Goal: Obtain resource: Download file/media

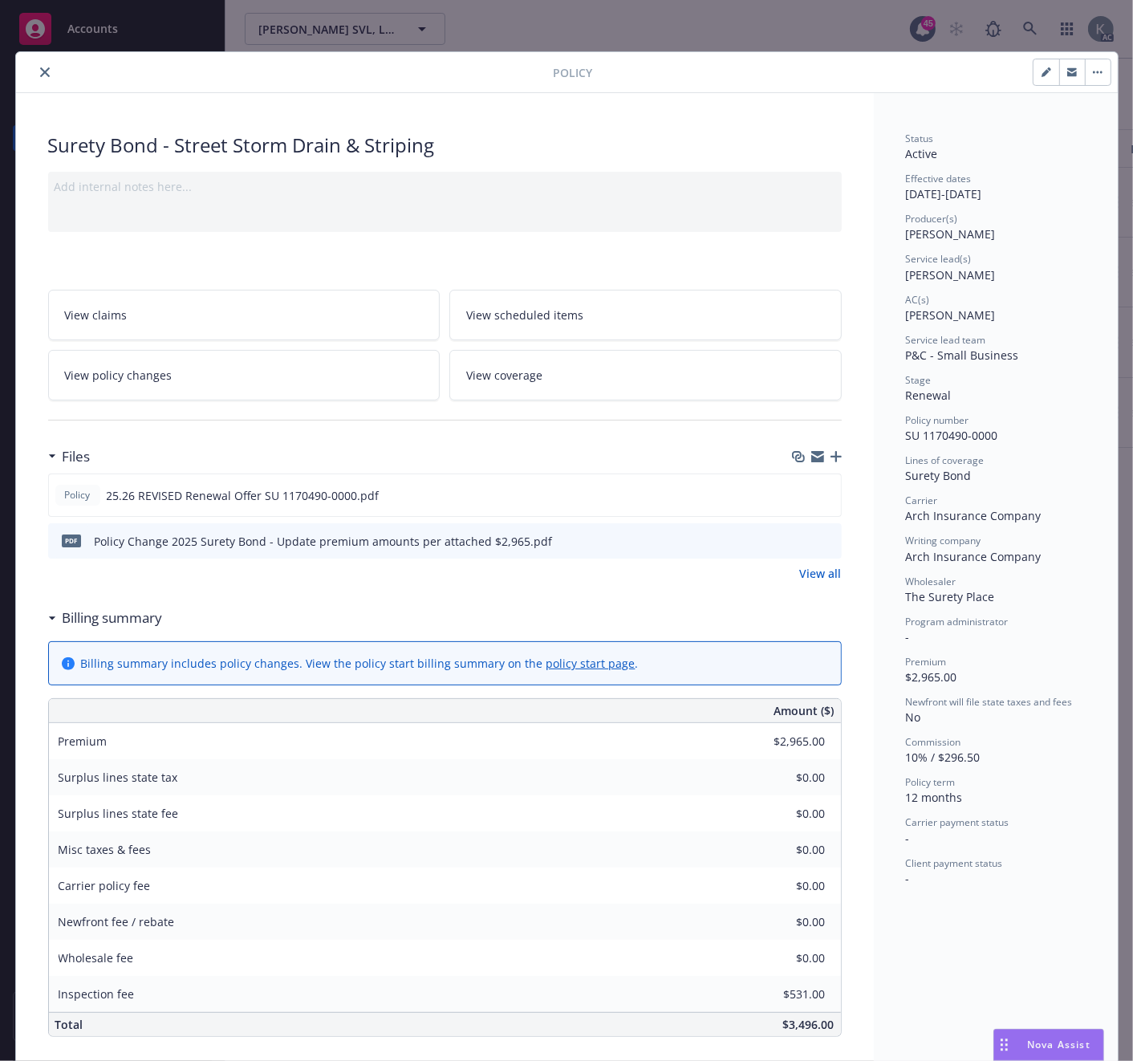
click at [40, 69] on icon "close" at bounding box center [45, 72] width 10 height 10
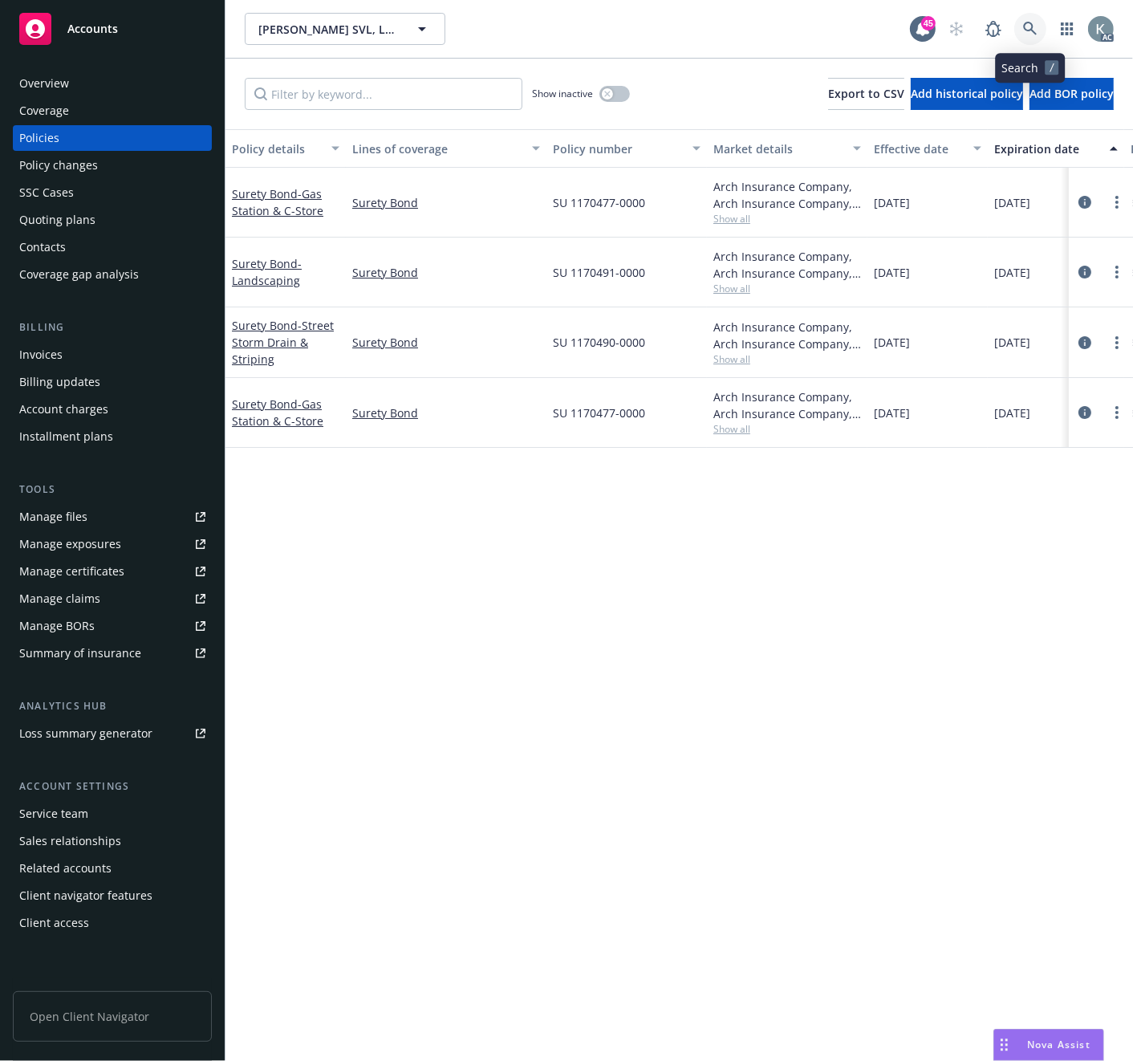
click at [1023, 22] on icon at bounding box center [1030, 29] width 14 height 14
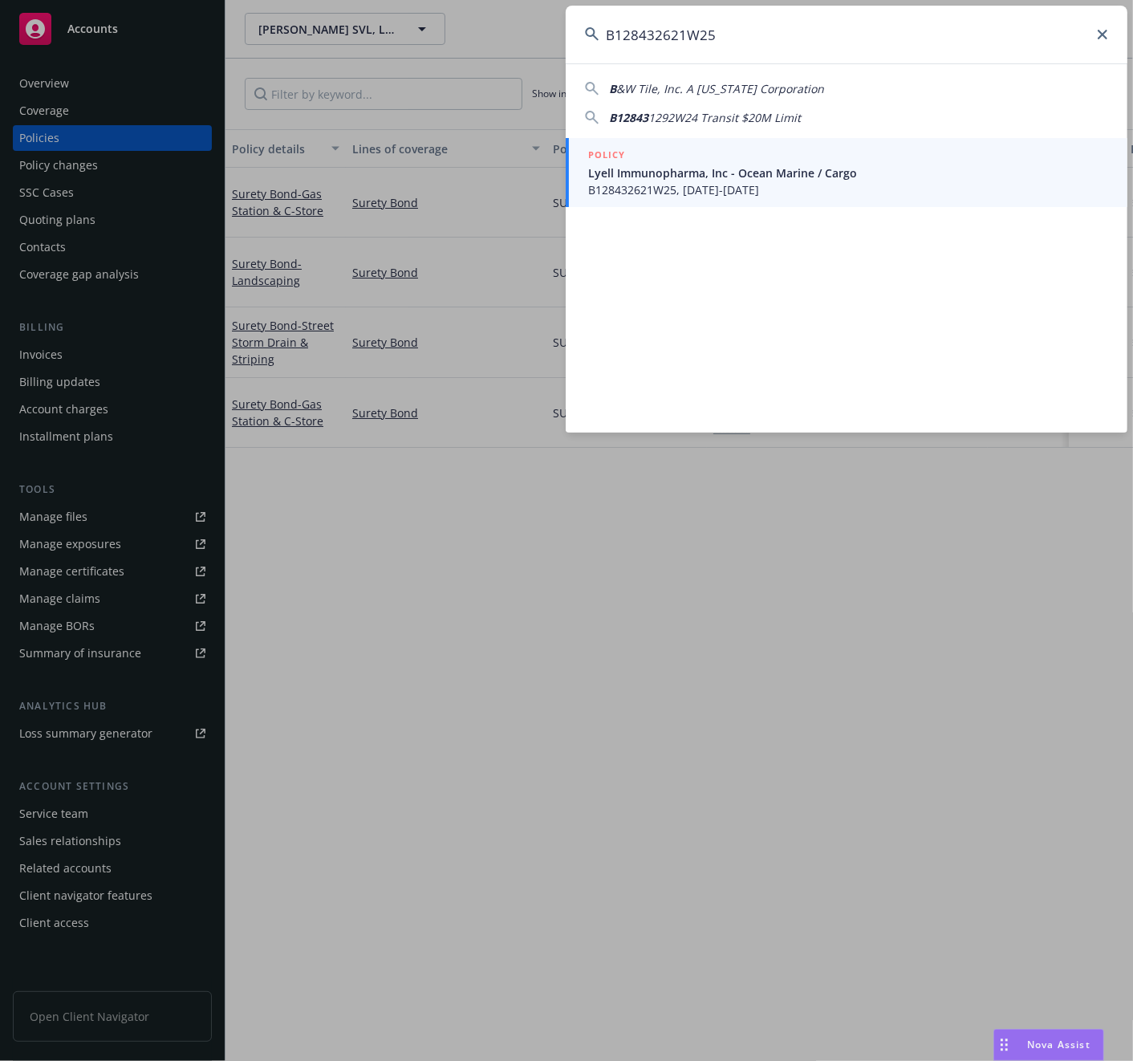
type input "B128432621W25"
click at [605, 173] on span "Lyell Immunopharma, Inc - Ocean Marine / Cargo" at bounding box center [848, 173] width 520 height 17
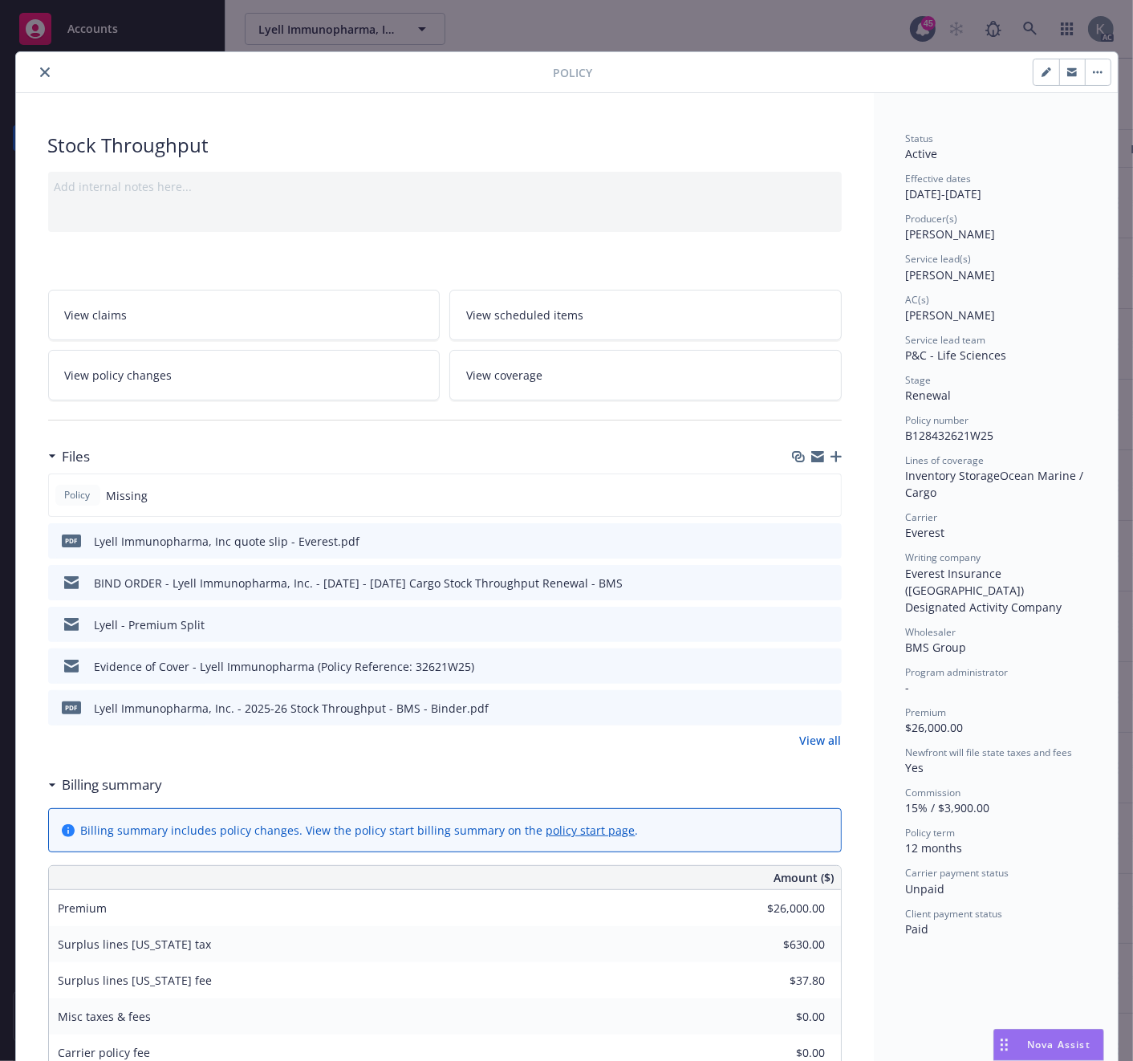
click at [315, 132] on div "Stock Throughput" at bounding box center [445, 145] width 794 height 27
click at [40, 69] on icon "close" at bounding box center [45, 72] width 10 height 10
click at [36, 71] on div "Overview" at bounding box center [44, 84] width 50 height 26
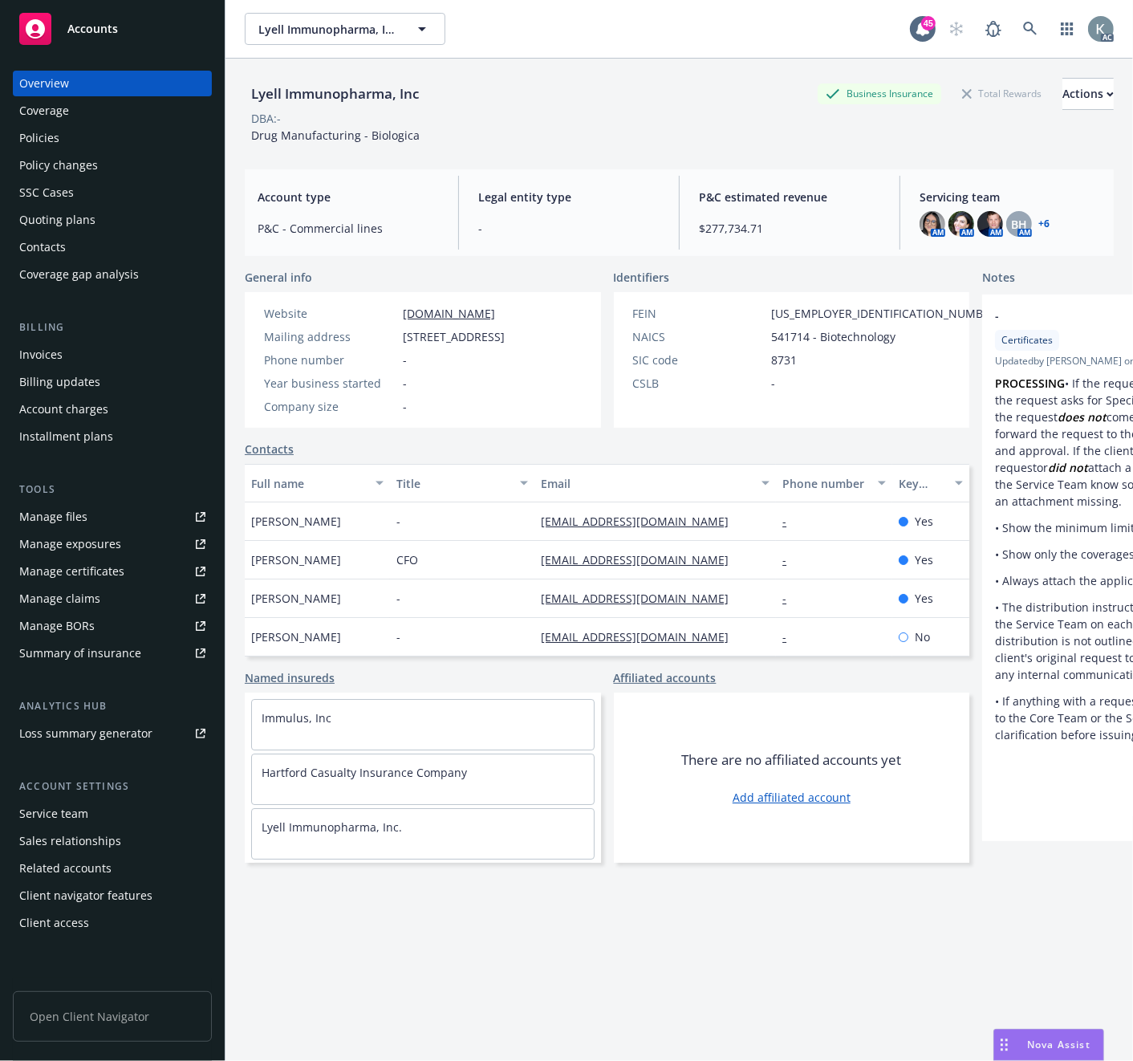
click at [44, 514] on div "Manage files" at bounding box center [53, 517] width 68 height 26
click at [30, 140] on div "Policies" at bounding box center [39, 138] width 40 height 26
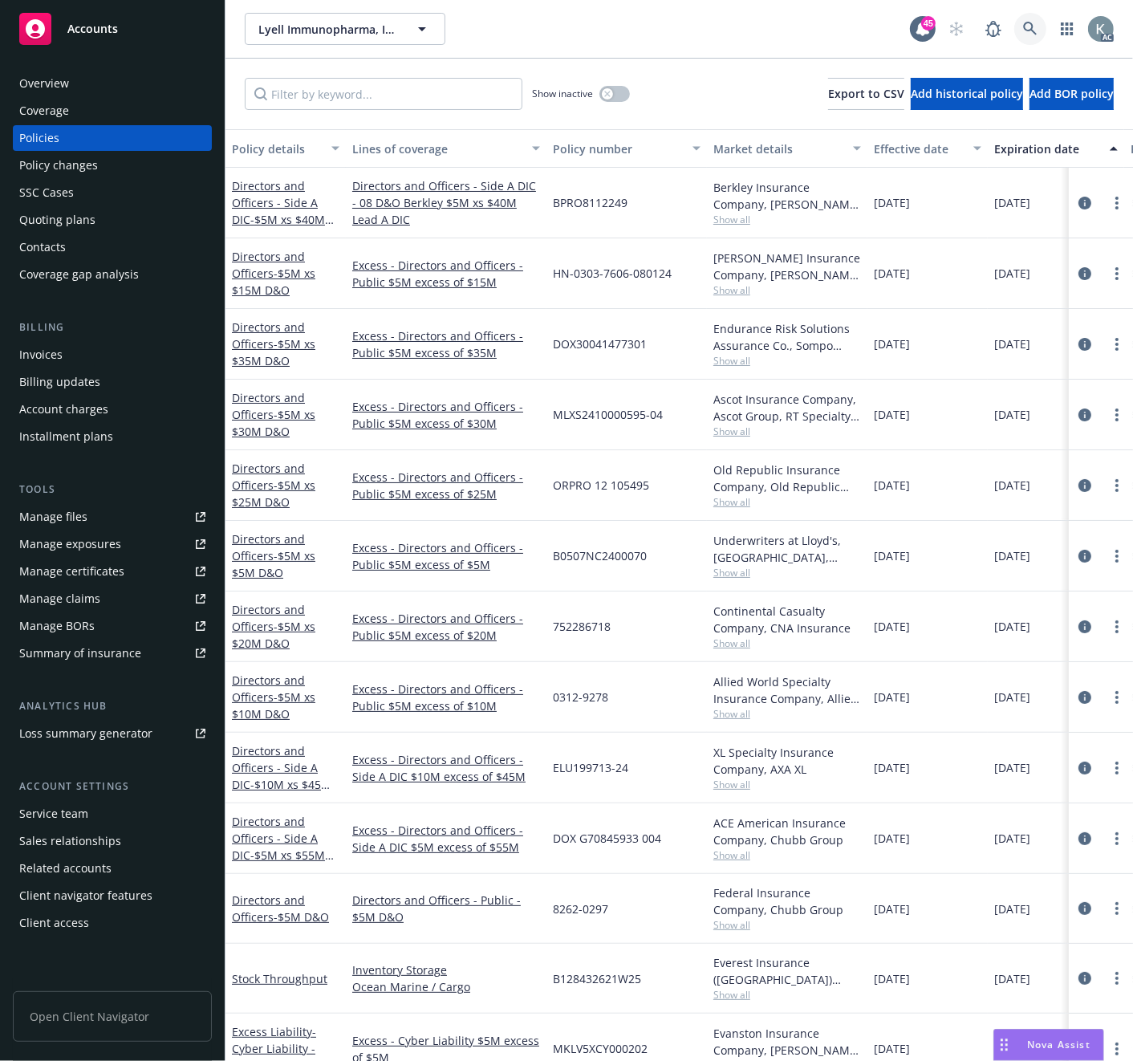
click at [1029, 22] on icon at bounding box center [1030, 29] width 14 height 14
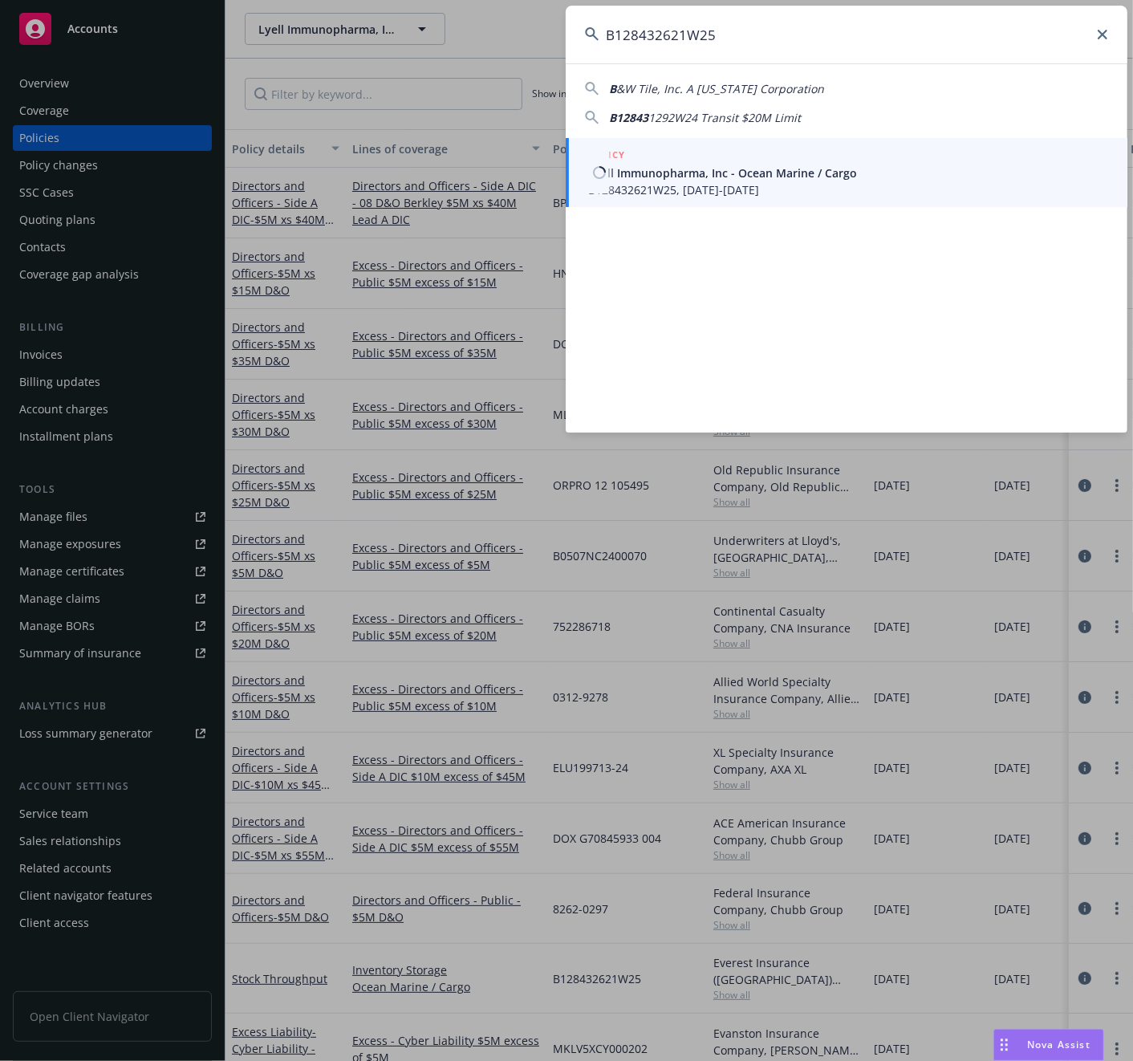
type input "B128432621W25"
click at [647, 186] on span "B128432621W25, [DATE]-[DATE]" at bounding box center [848, 189] width 520 height 17
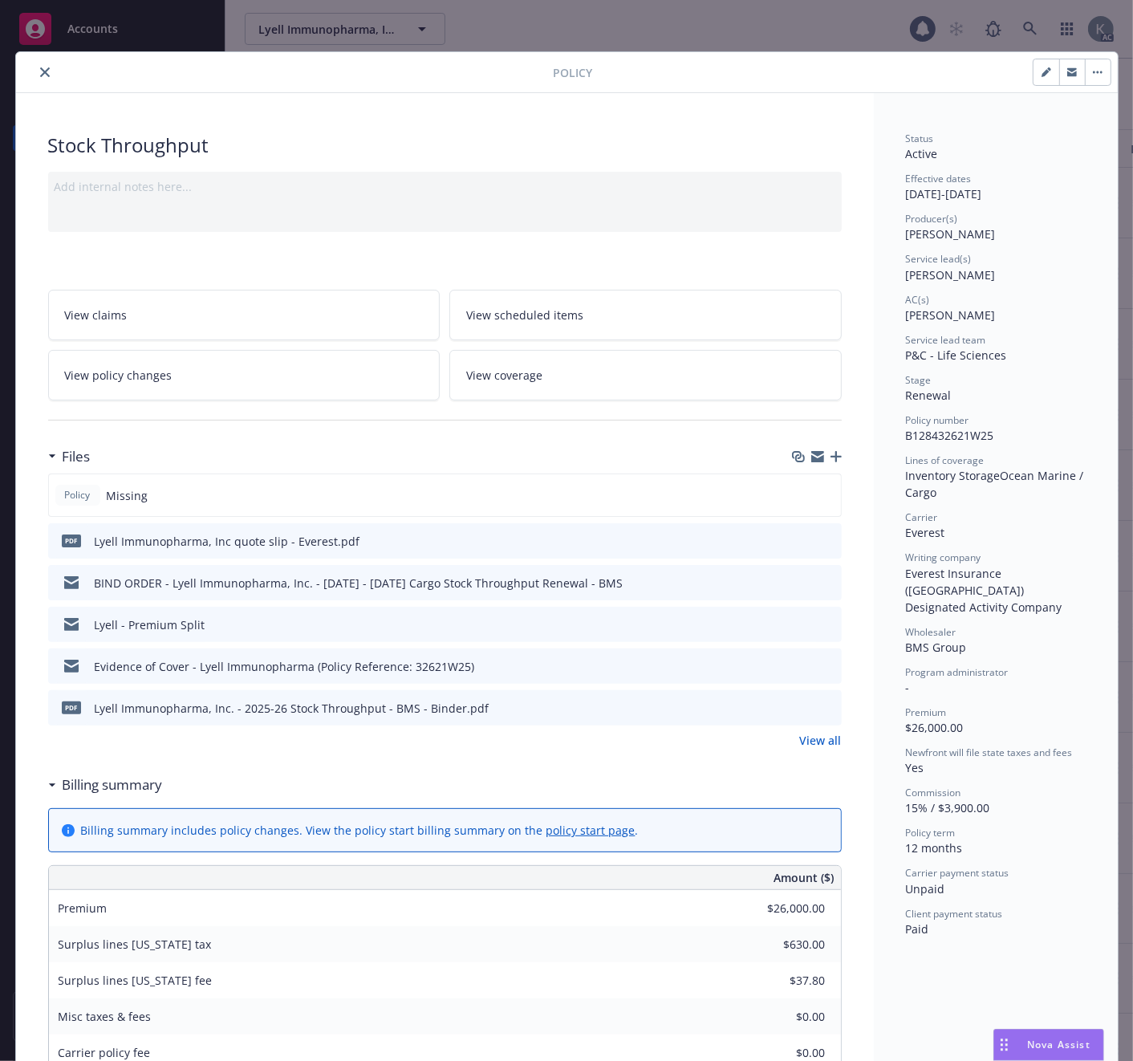
scroll to position [48, 0]
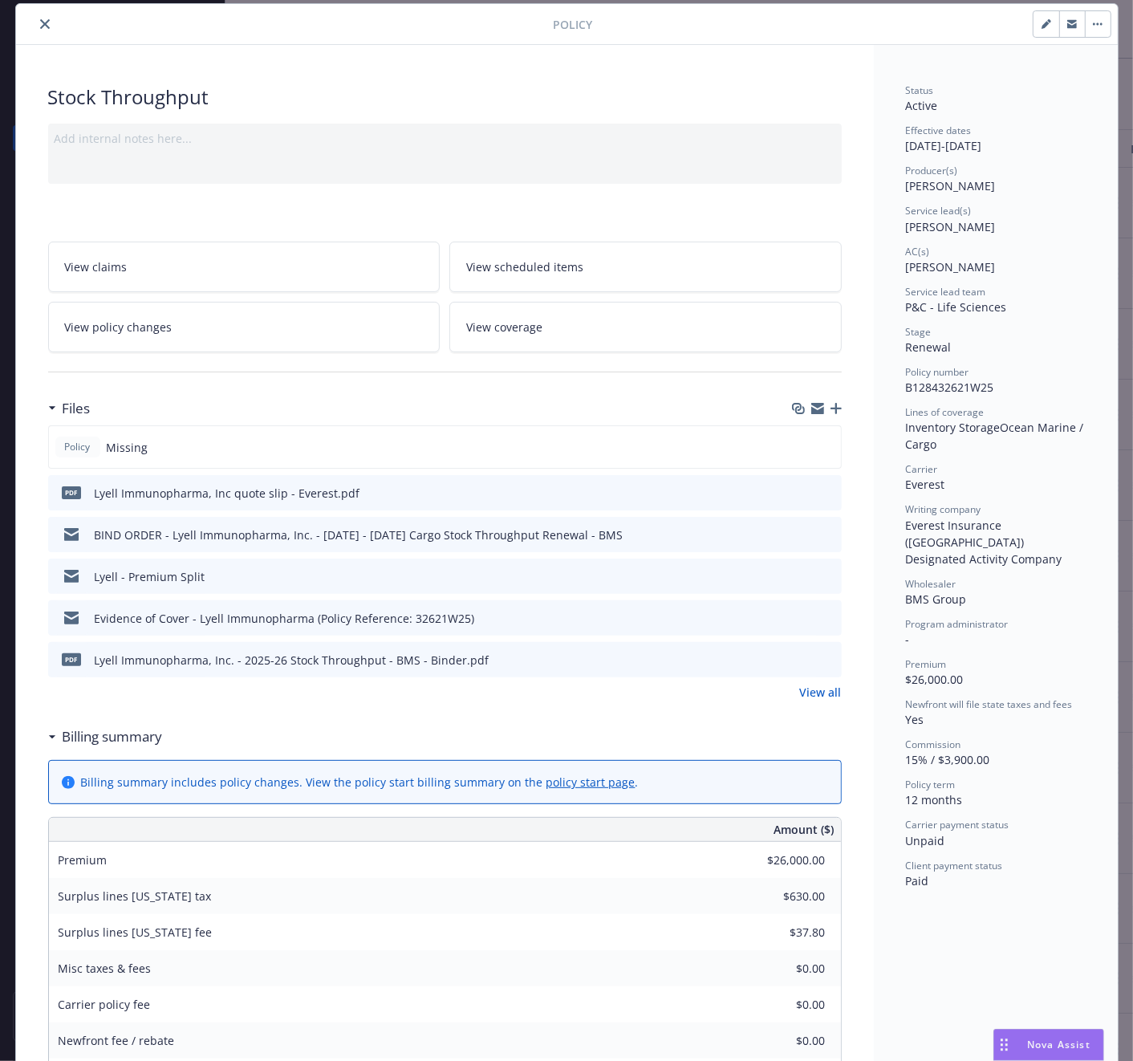
click at [40, 20] on icon "close" at bounding box center [45, 24] width 10 height 10
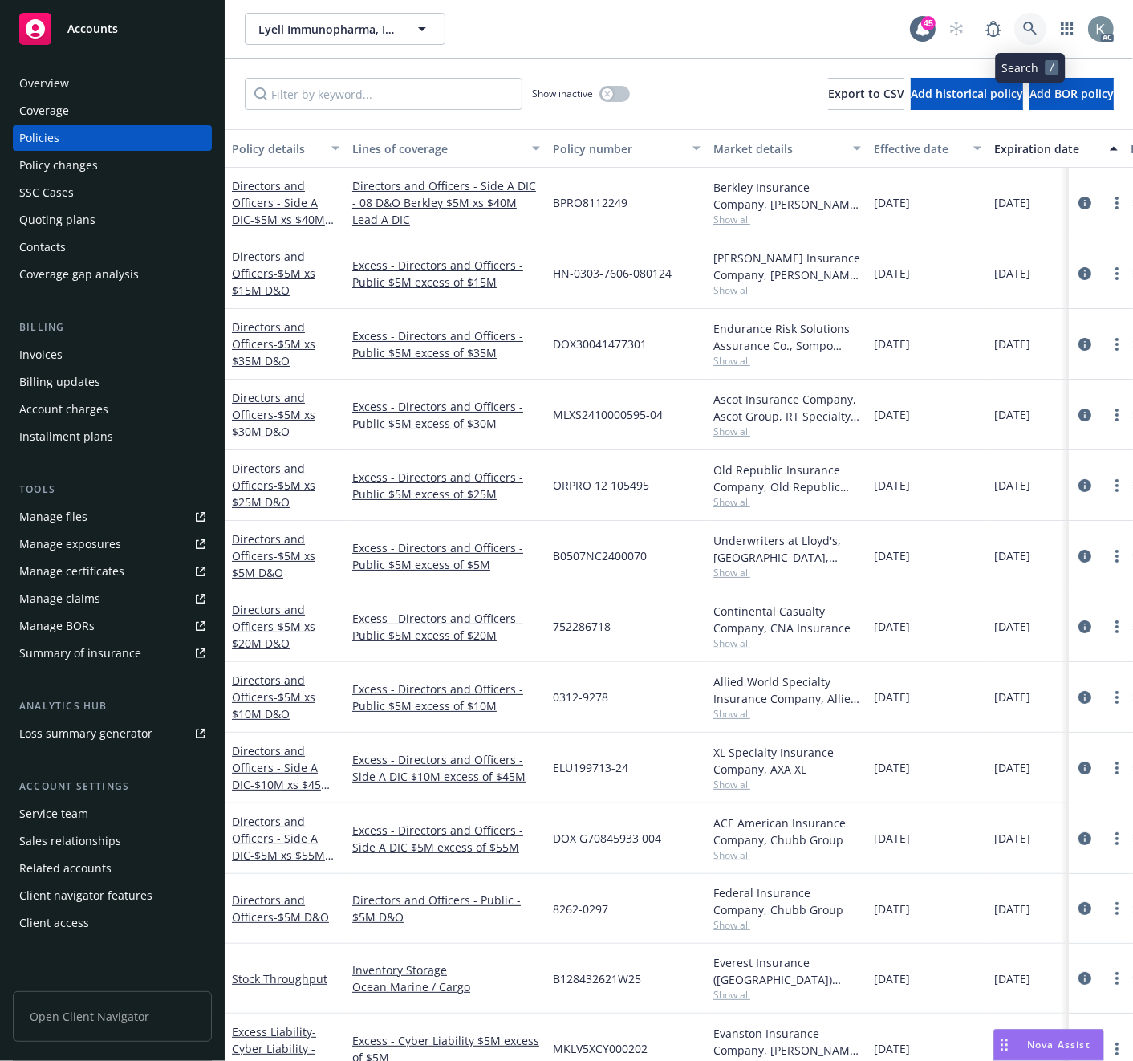
click at [1024, 24] on icon at bounding box center [1030, 29] width 14 height 14
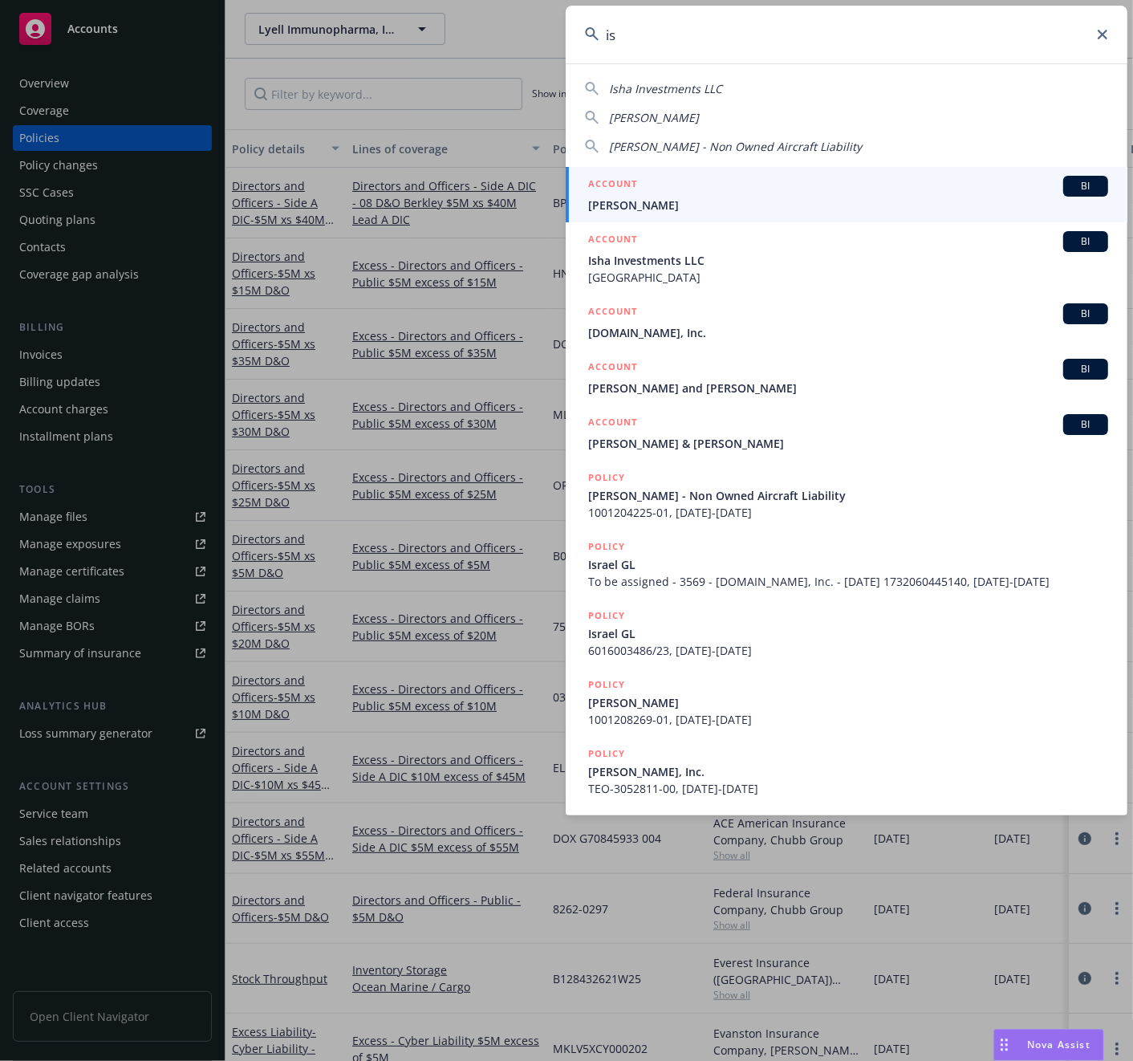
type input "i"
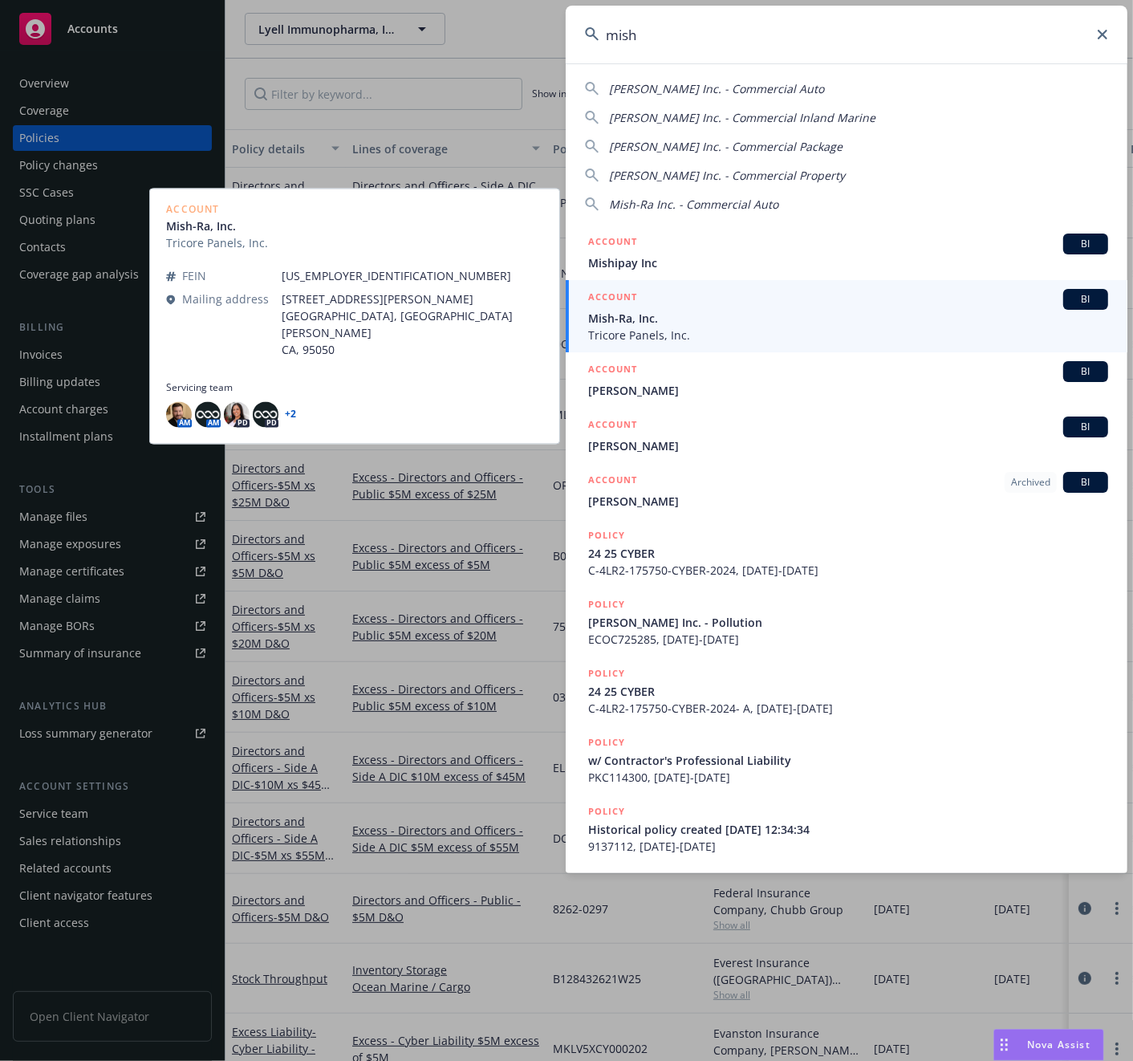
type input "mish"
click at [620, 314] on span "Mish-Ra, Inc." at bounding box center [848, 318] width 520 height 17
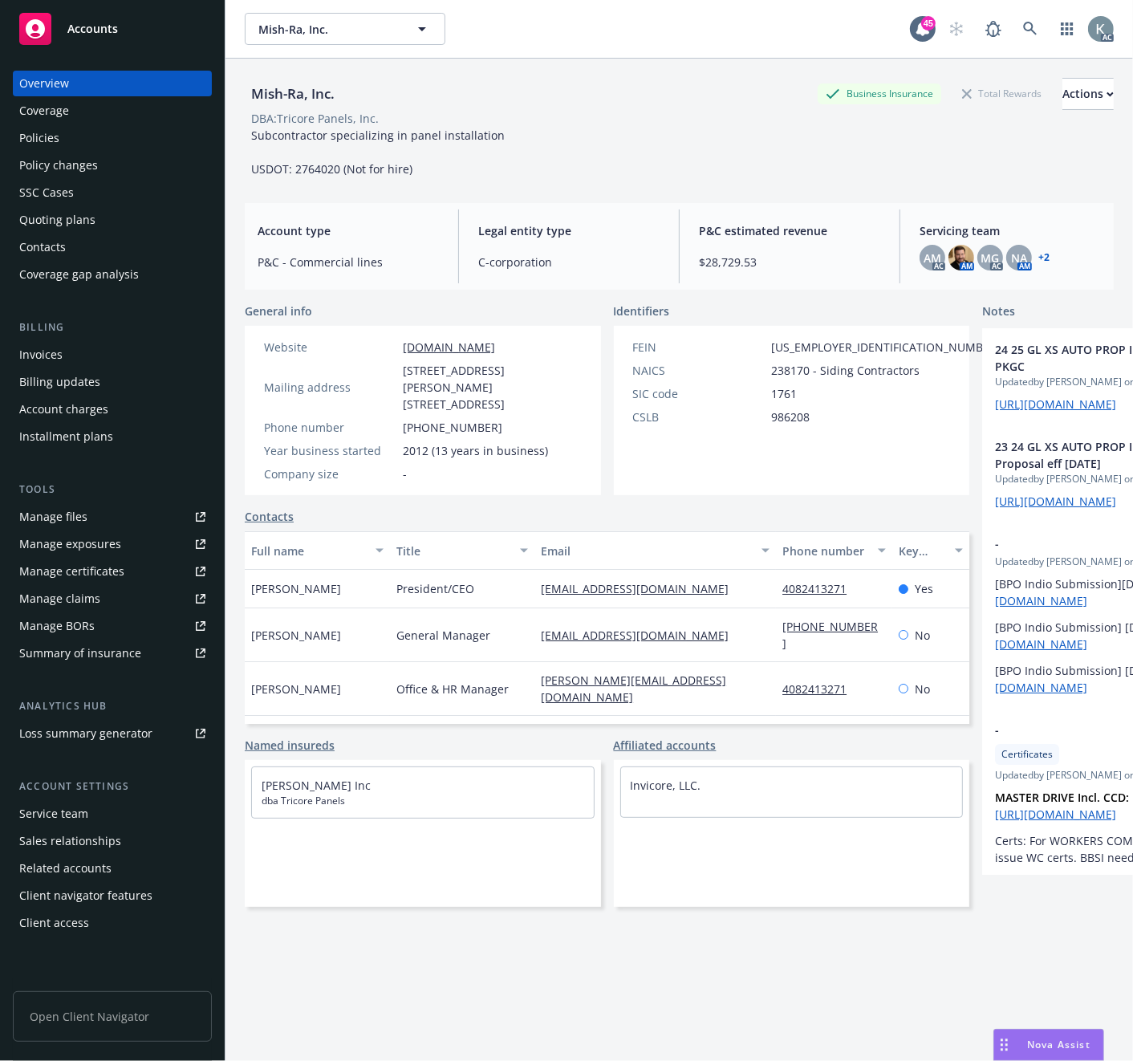
click at [46, 351] on div "Invoices" at bounding box center [40, 355] width 43 height 26
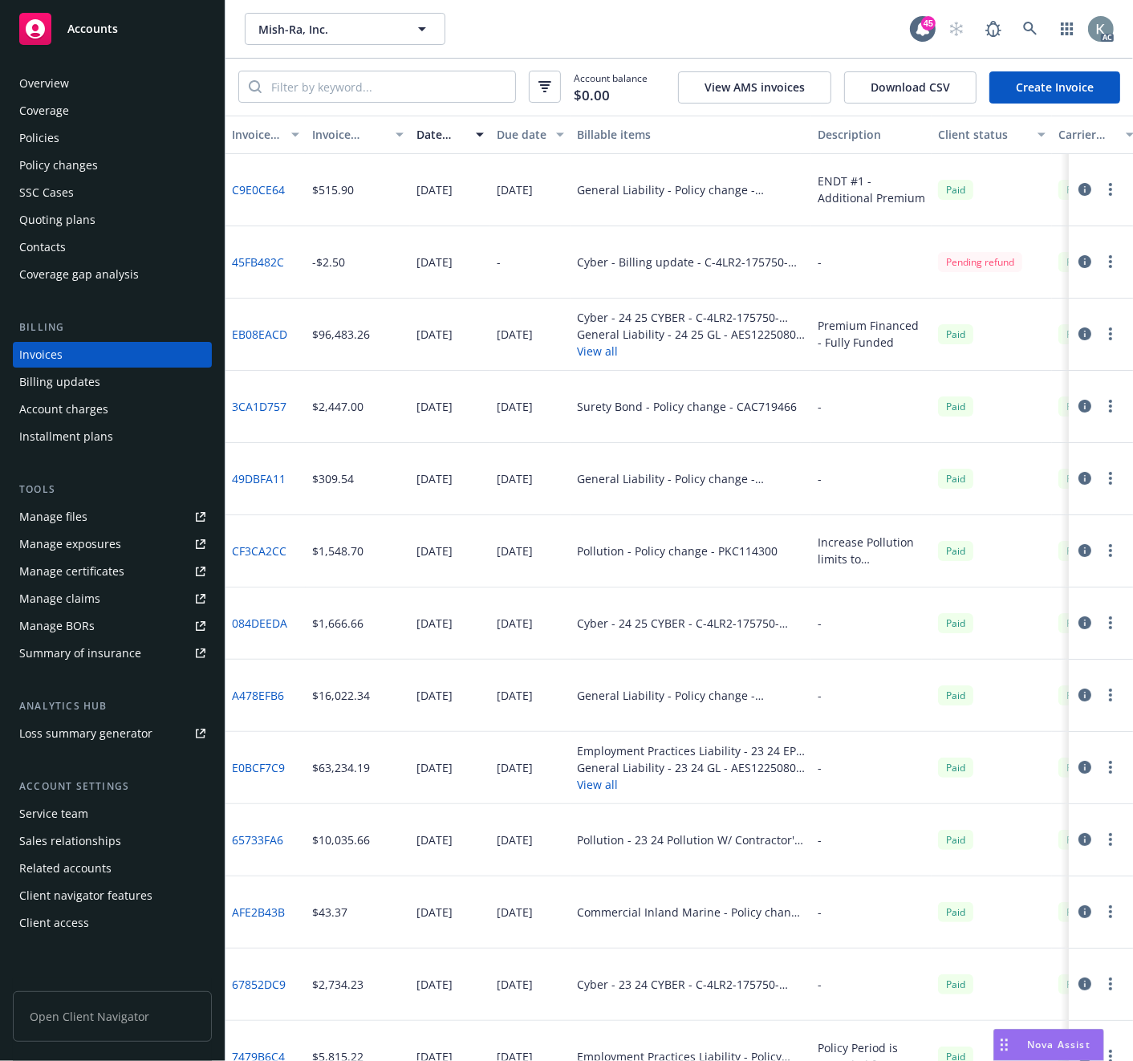
click at [42, 131] on div "Policies" at bounding box center [39, 138] width 40 height 26
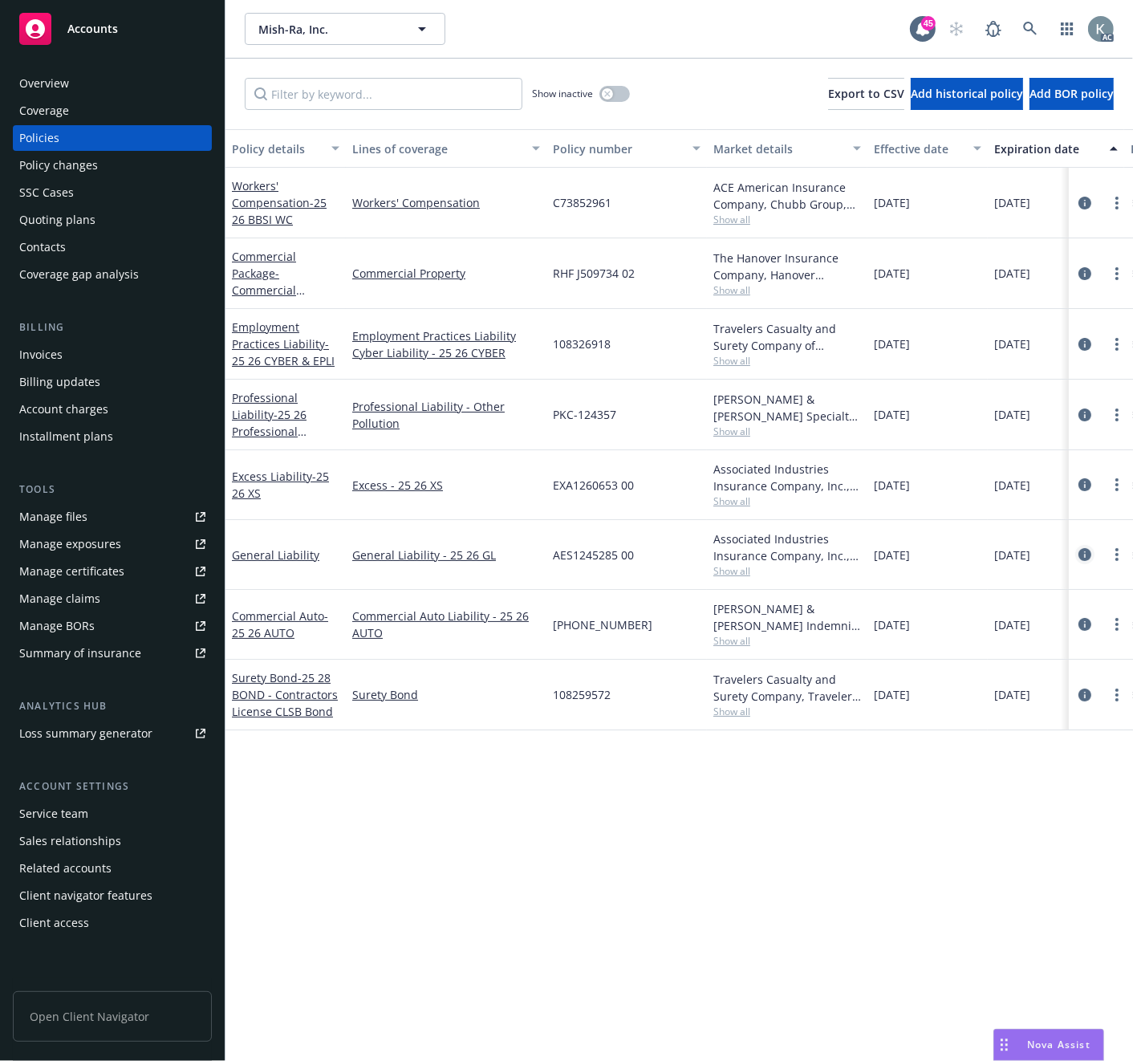
click at [1084, 554] on icon "circleInformation" at bounding box center [1085, 554] width 13 height 13
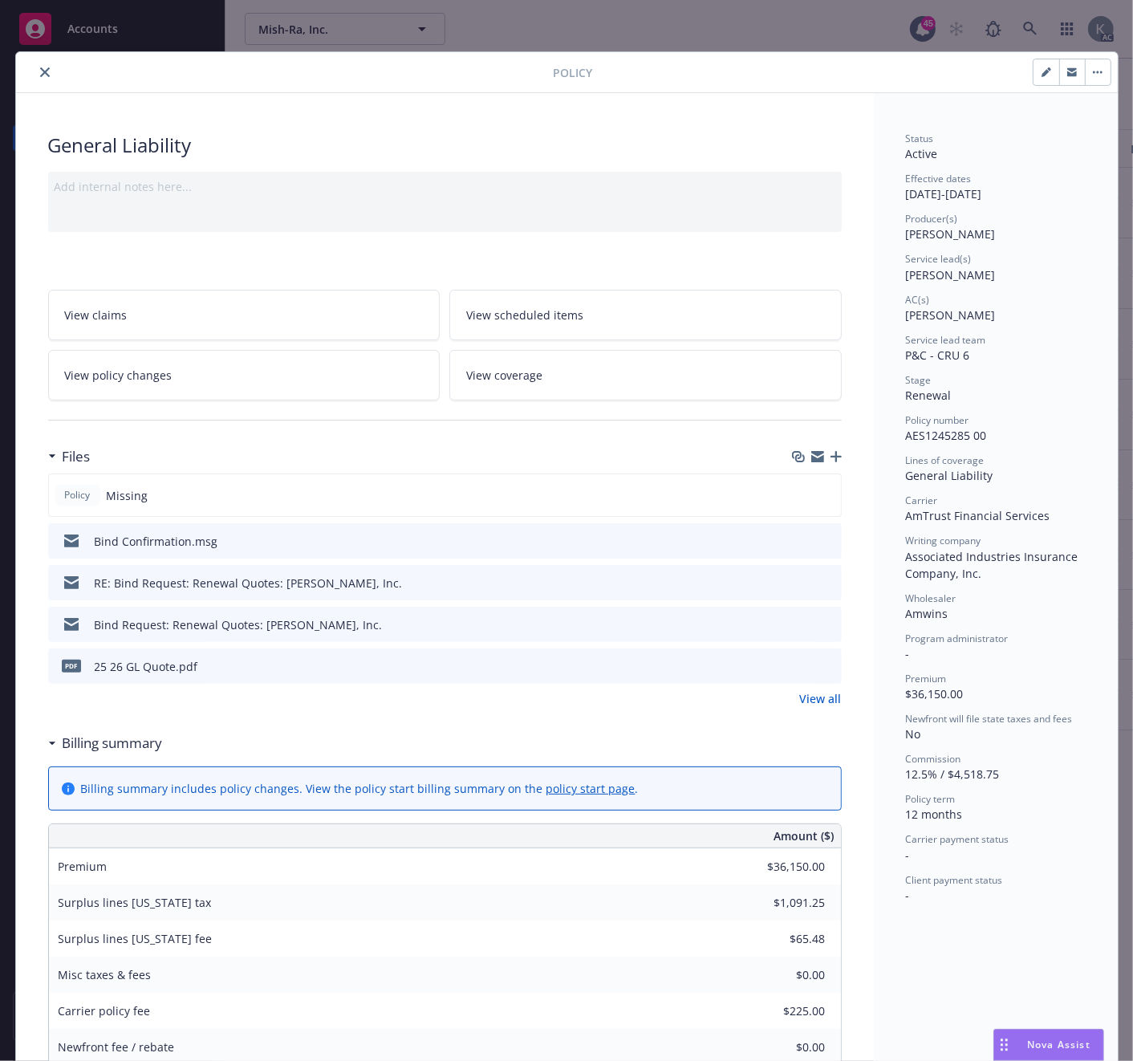
drag, startPoint x: 43, startPoint y: 69, endPoint x: 73, endPoint y: 63, distance: 31.2
click at [42, 69] on icon "close" at bounding box center [45, 72] width 10 height 10
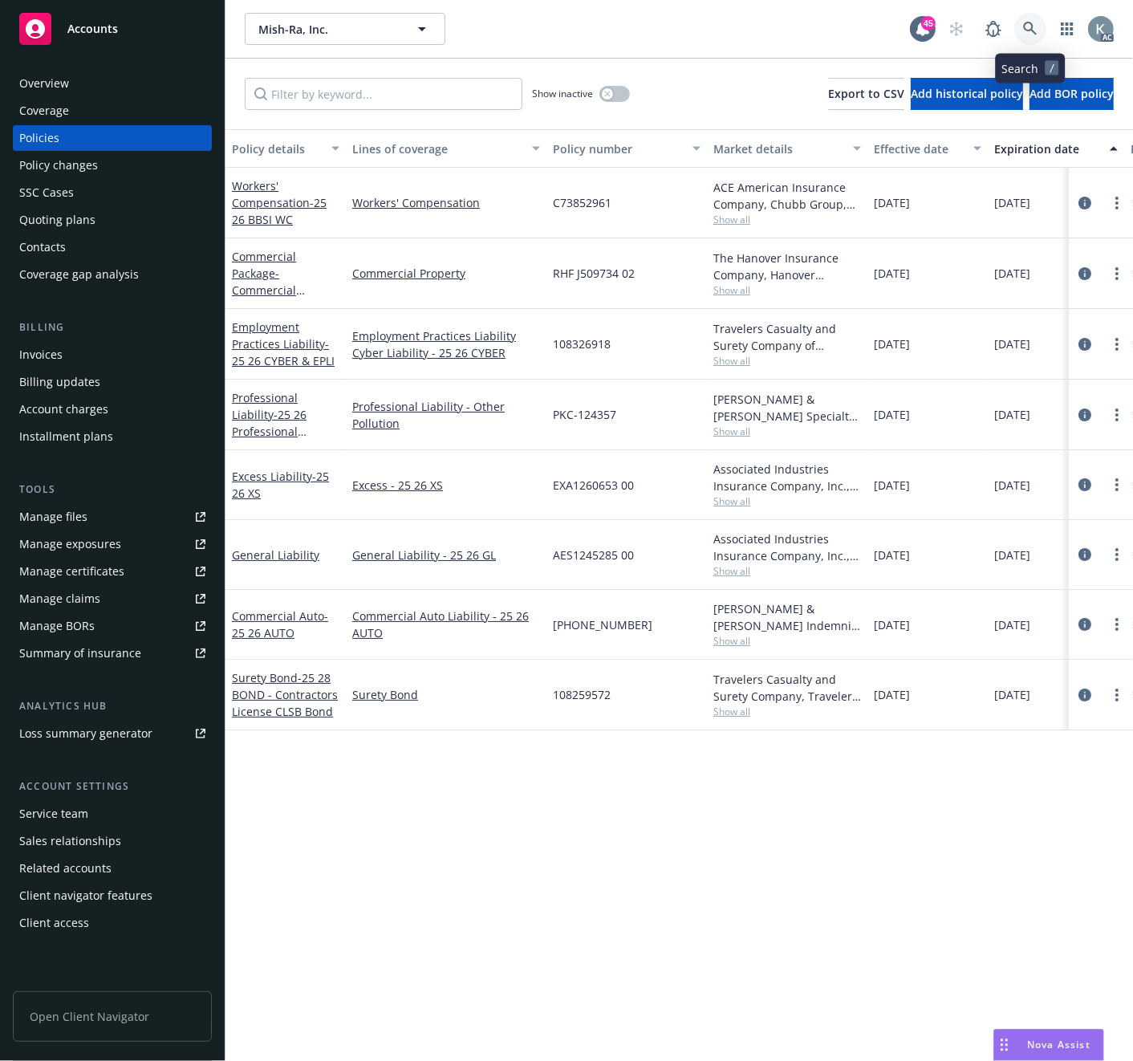
click at [1025, 20] on link at bounding box center [1030, 29] width 32 height 32
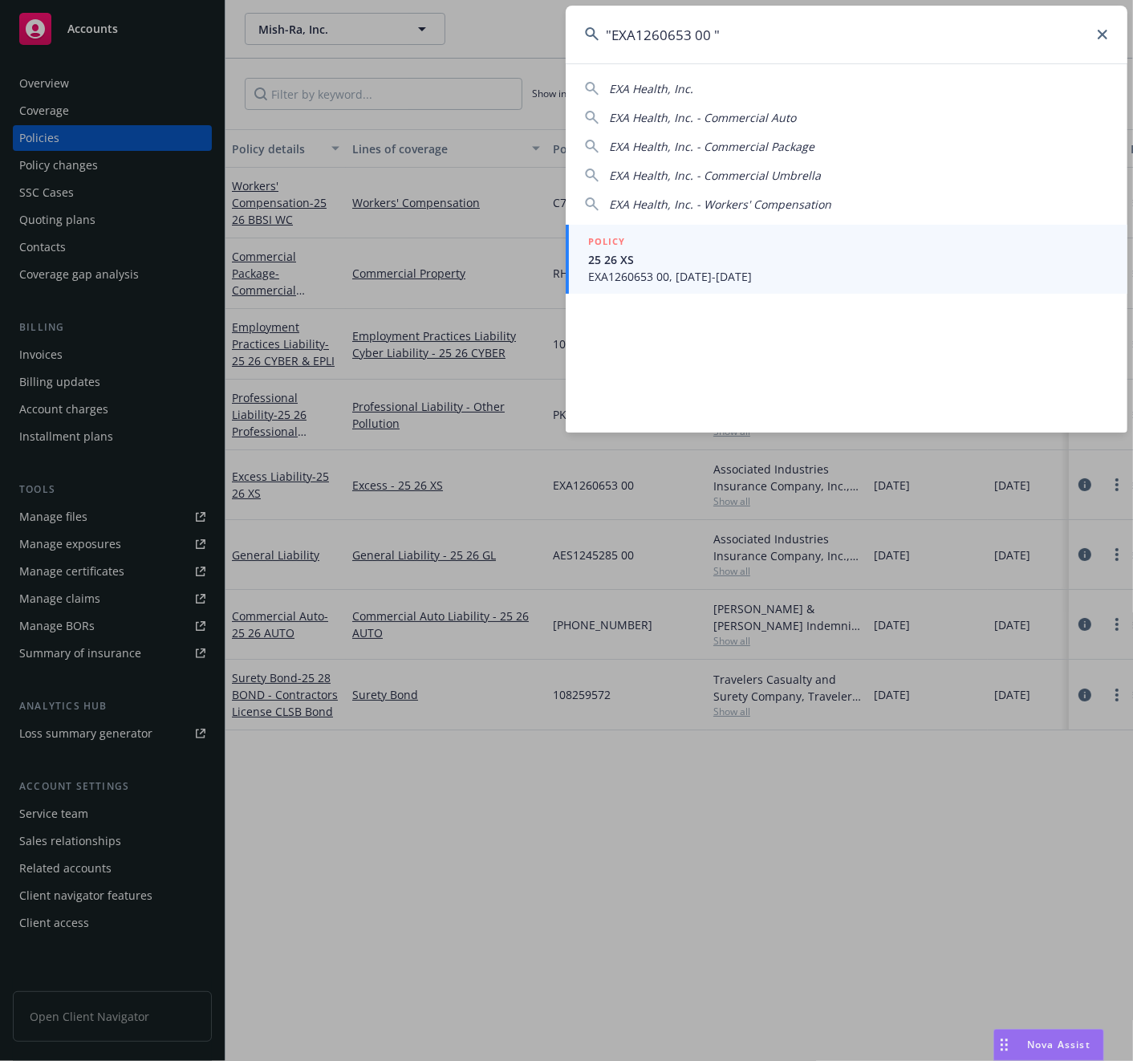
type input ""EXA1260653 00 ""
click at [620, 273] on span "EXA1260653 00, [DATE]-[DATE]" at bounding box center [848, 276] width 520 height 17
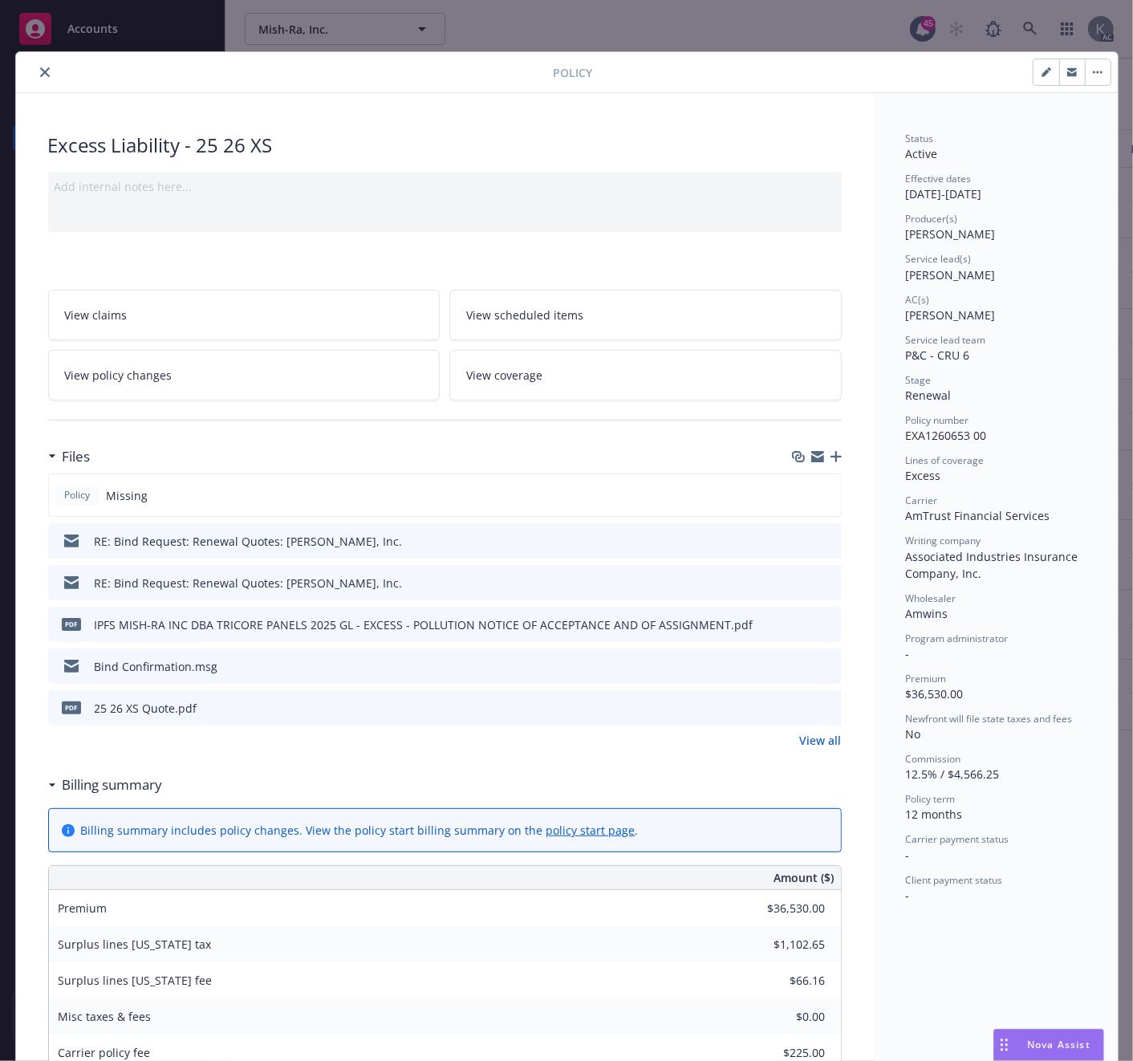
click at [794, 701] on icon "download file" at bounding box center [800, 707] width 13 height 13
click at [40, 70] on icon "close" at bounding box center [45, 72] width 10 height 10
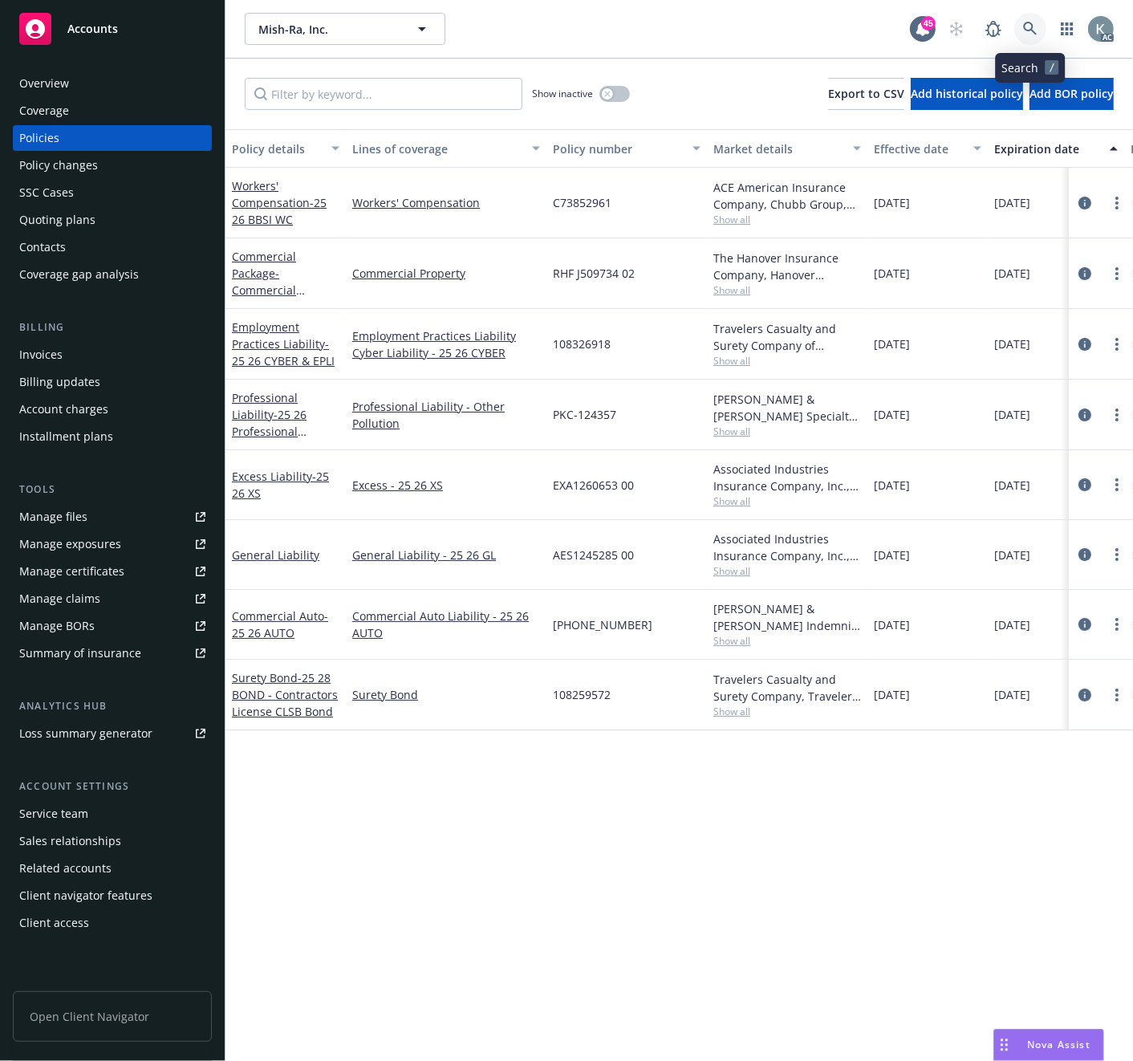
click at [1027, 25] on icon at bounding box center [1030, 29] width 14 height 14
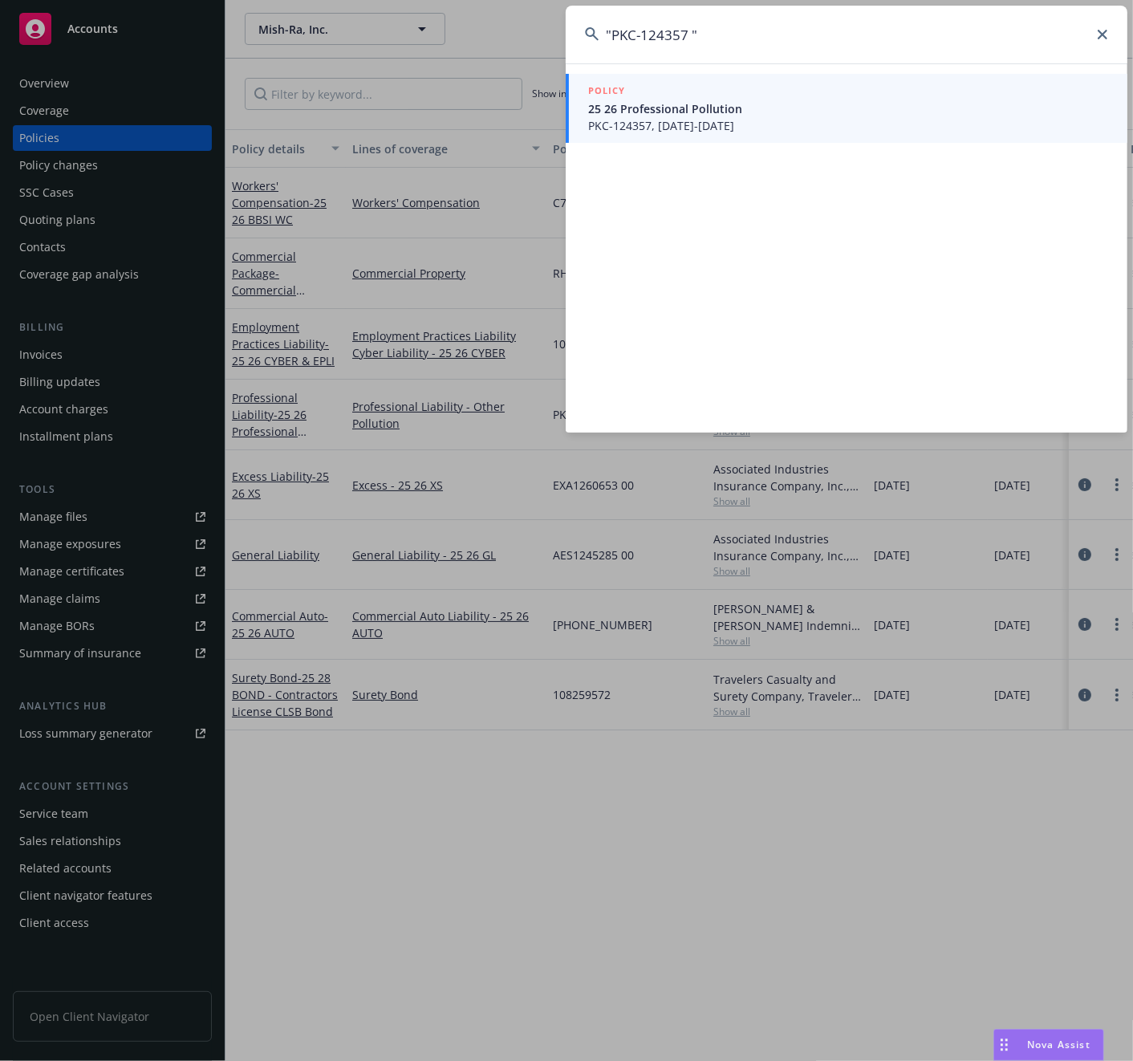
type input ""PKC-124357 ""
click at [621, 122] on span "PKC-124357, [DATE]-[DATE]" at bounding box center [848, 125] width 520 height 17
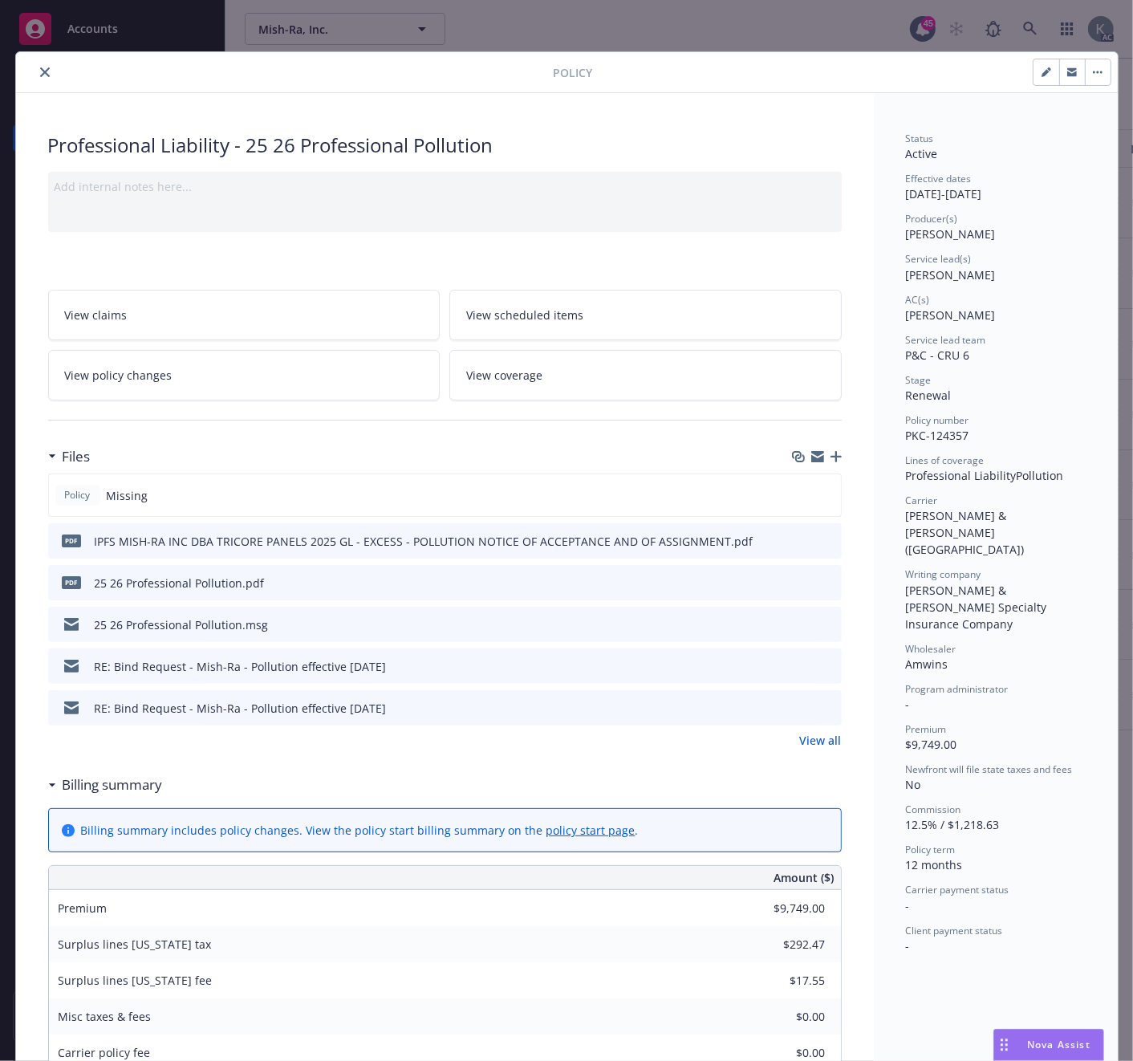
click at [35, 68] on button "close" at bounding box center [44, 72] width 19 height 19
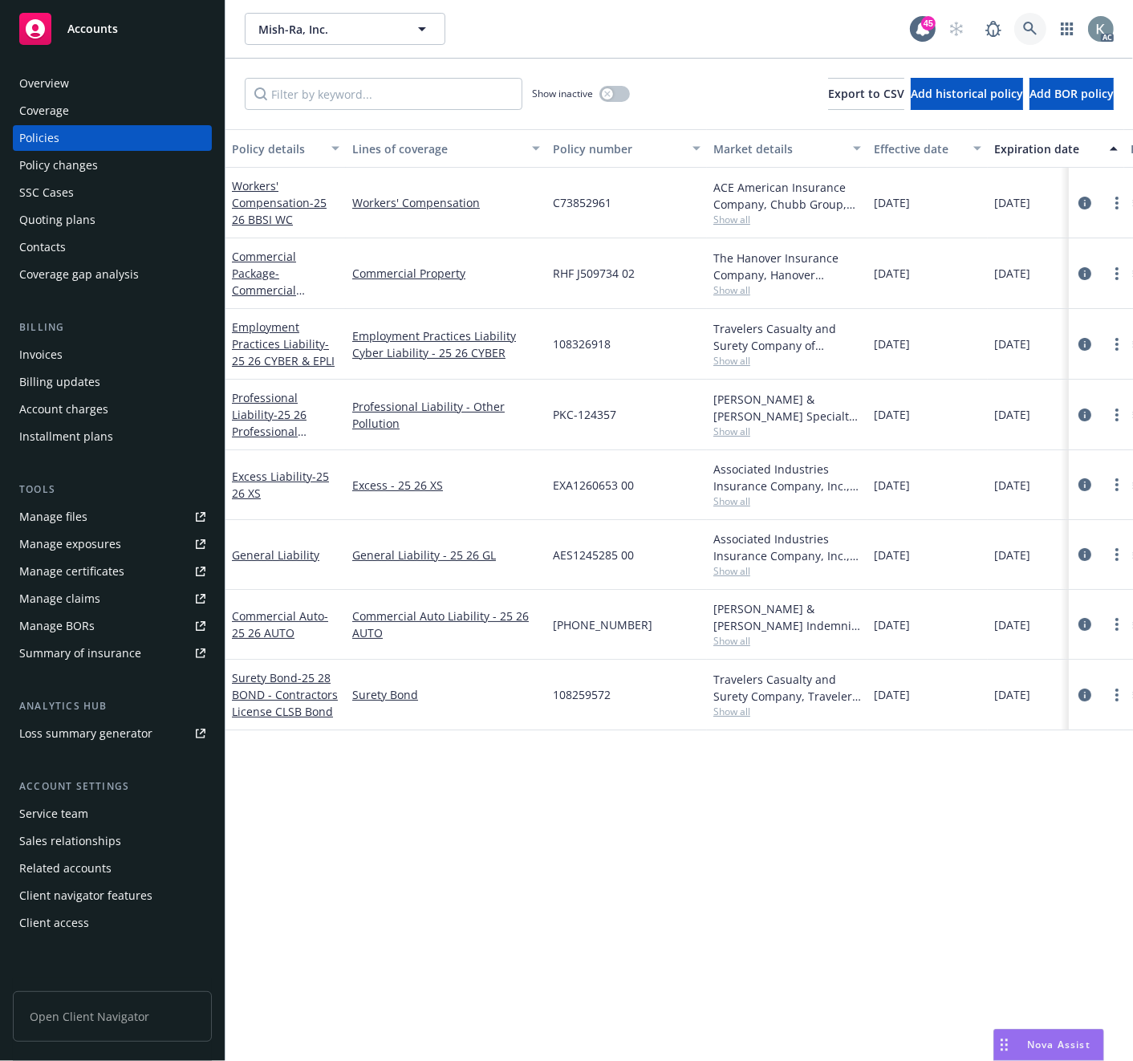
click at [1026, 24] on icon at bounding box center [1030, 29] width 14 height 14
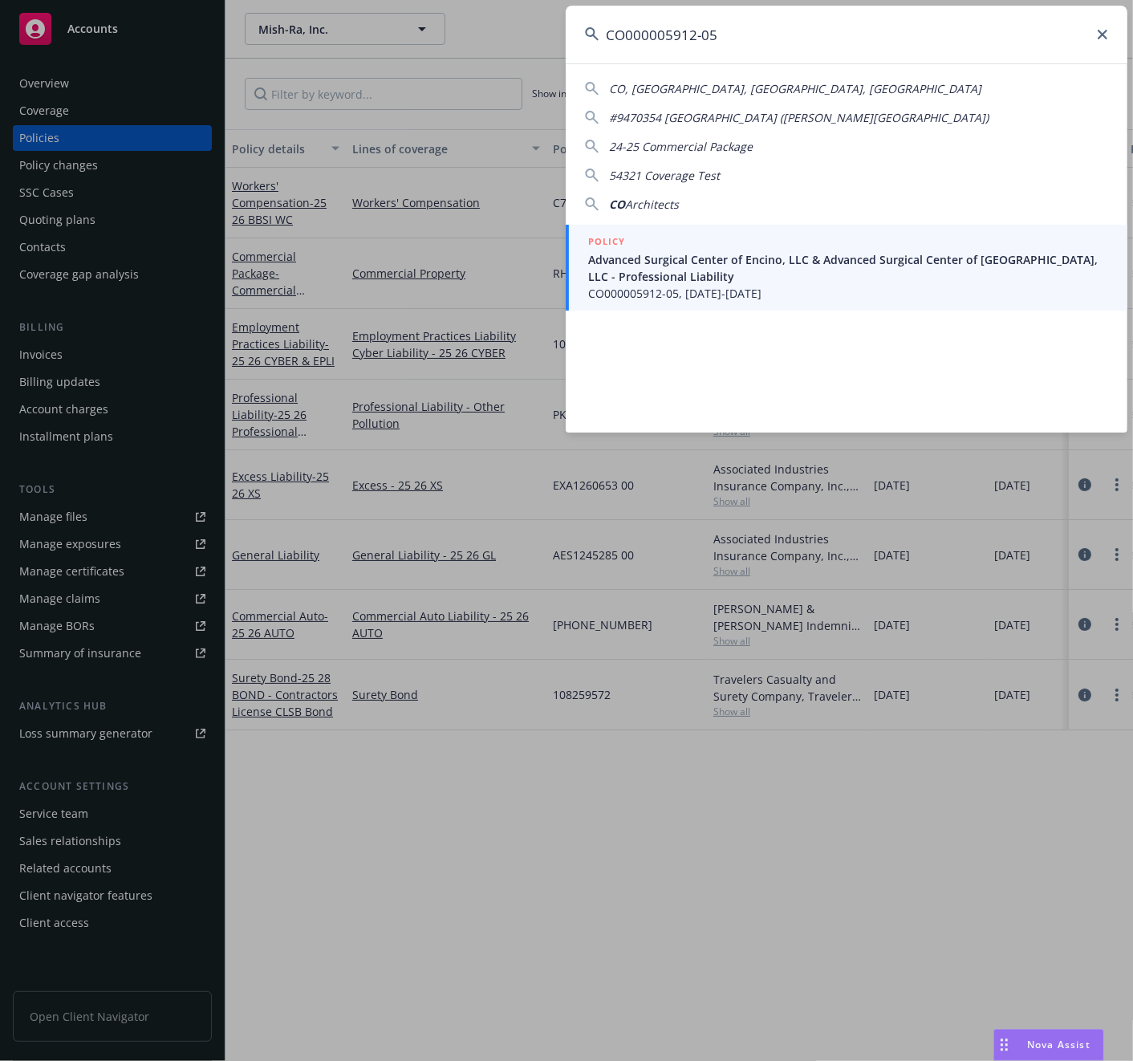
type input "CO000005912-05"
click at [621, 265] on span "Advanced Surgical Center of Encino, LLC & Advanced Surgical Center of [GEOGRAPH…" at bounding box center [848, 268] width 520 height 34
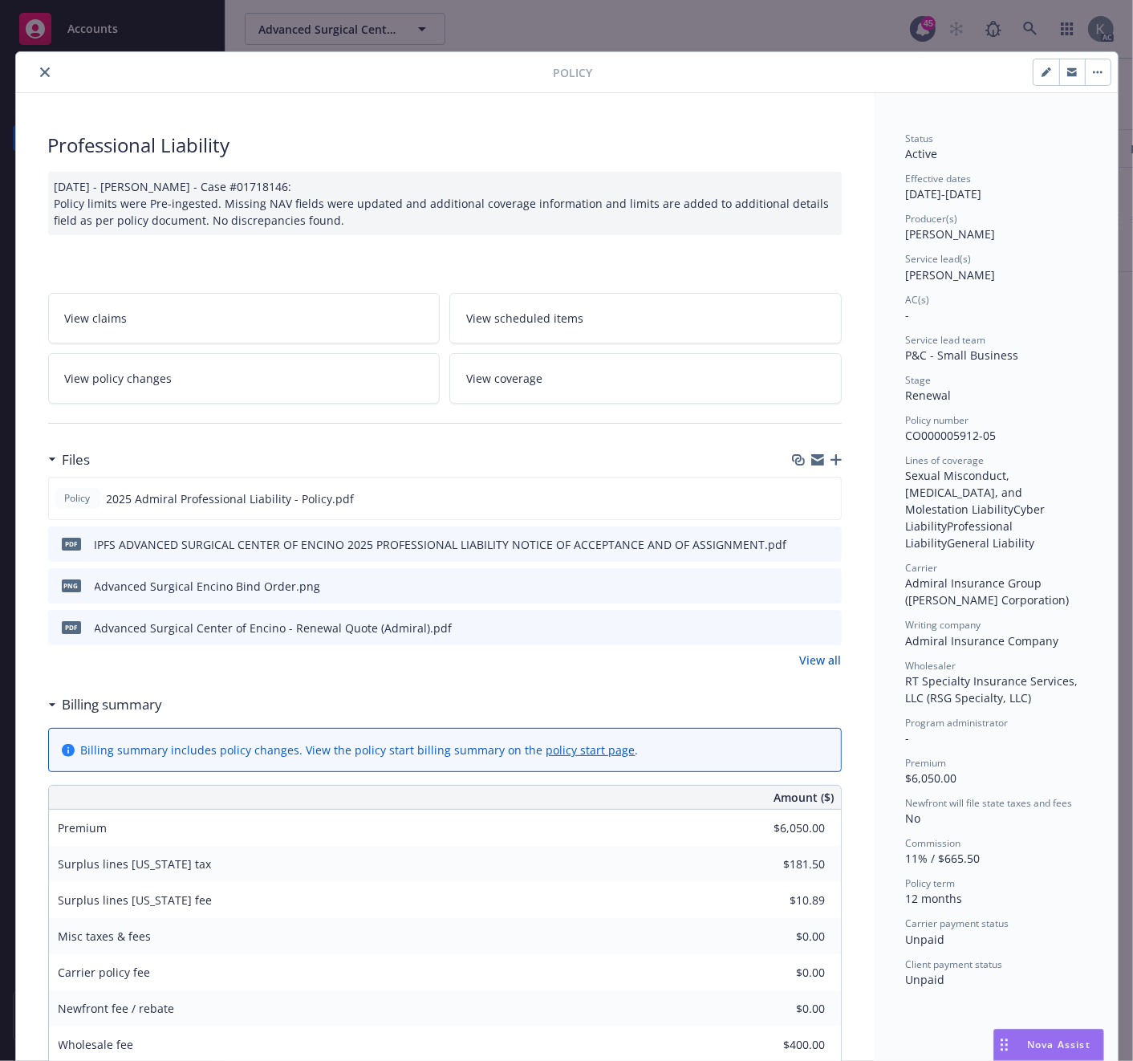
click at [383, 69] on div at bounding box center [287, 72] width 531 height 19
click at [794, 541] on icon "download file" at bounding box center [800, 543] width 13 height 13
click at [40, 67] on icon "close" at bounding box center [45, 72] width 10 height 10
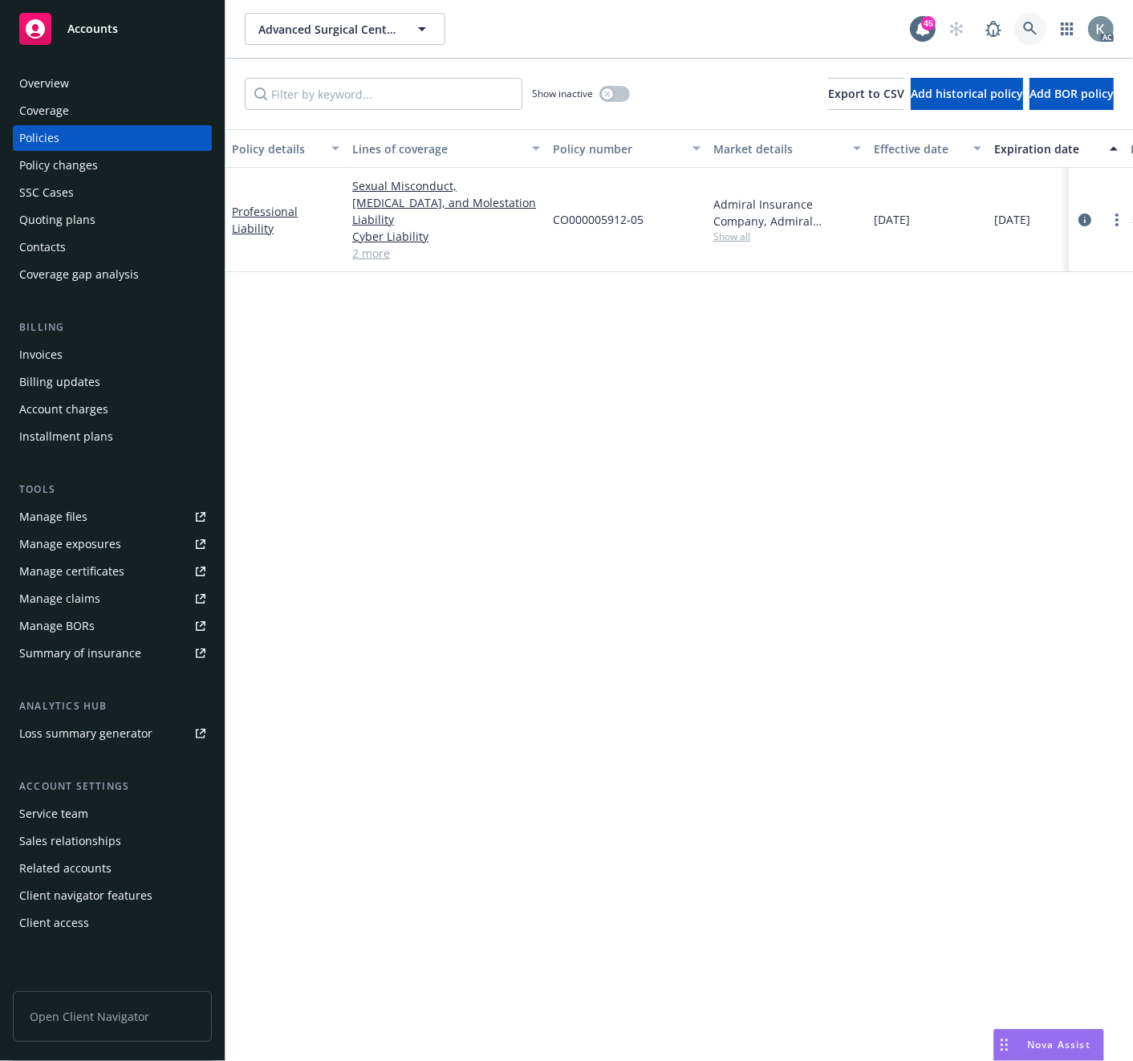
click at [1026, 24] on icon at bounding box center [1030, 29] width 14 height 14
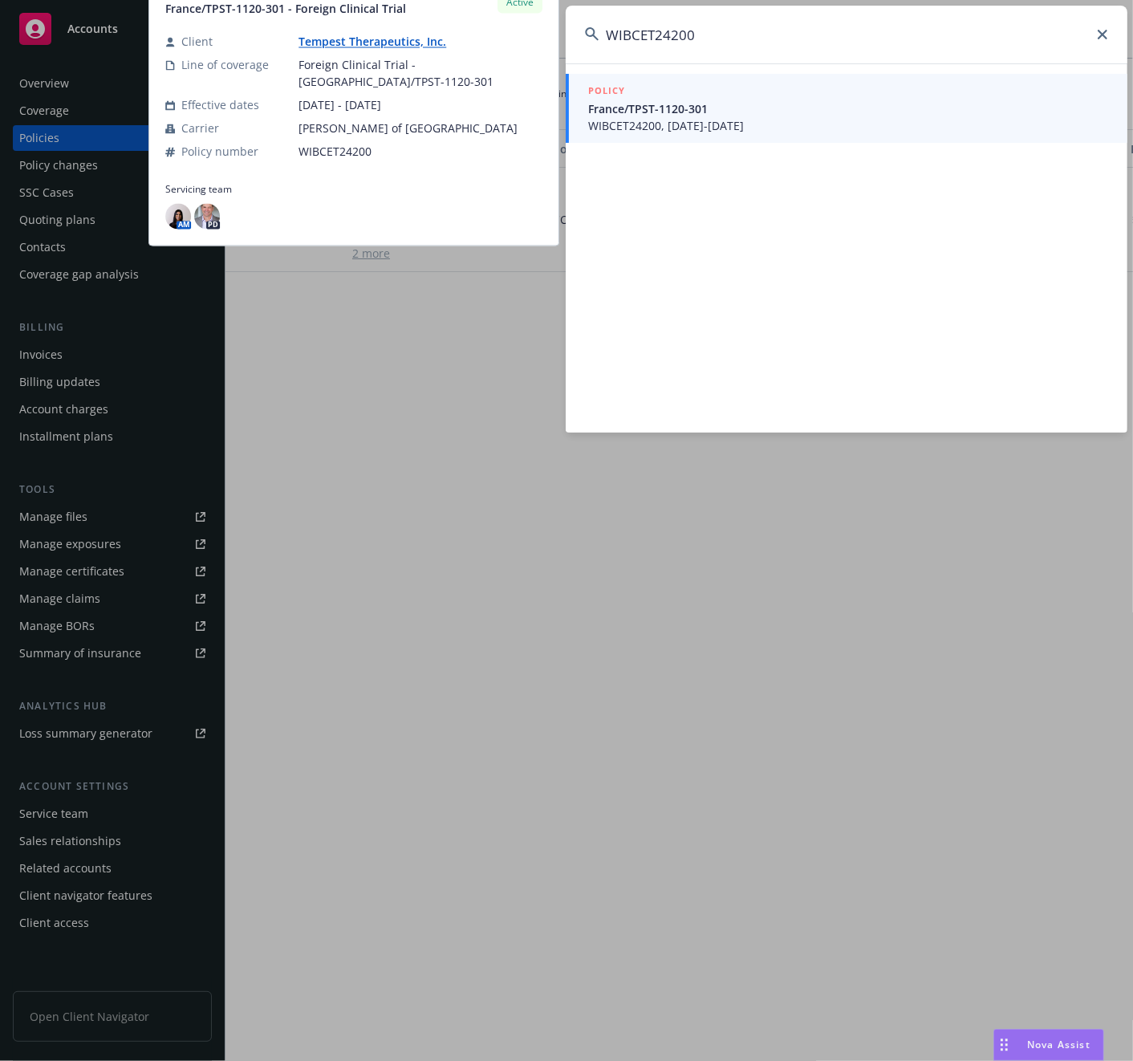
type input "WIBCET24200"
click at [612, 124] on span "WIBCET24200, [DATE]-[DATE]" at bounding box center [848, 125] width 520 height 17
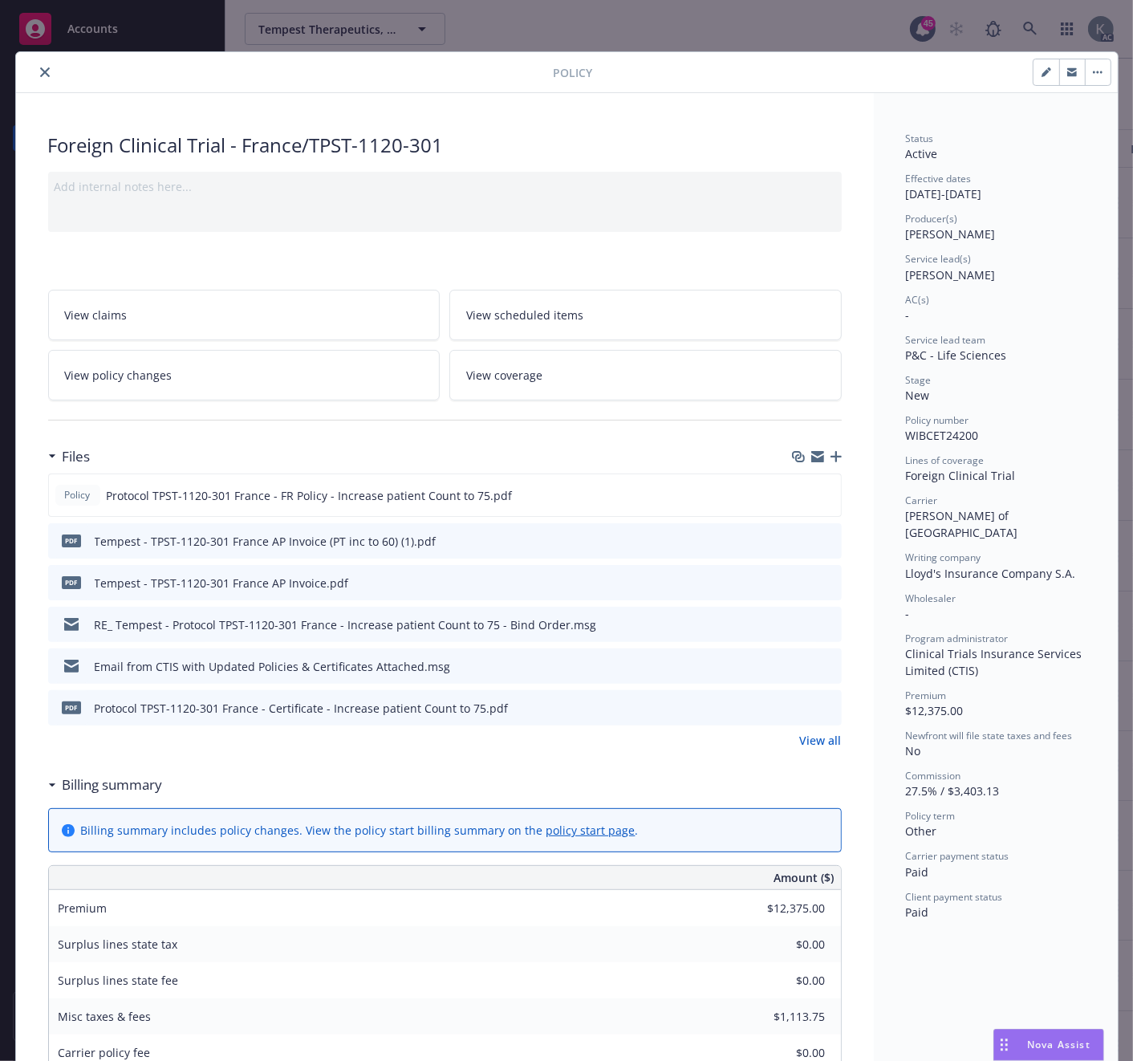
click at [143, 373] on span "View policy changes" at bounding box center [119, 375] width 108 height 17
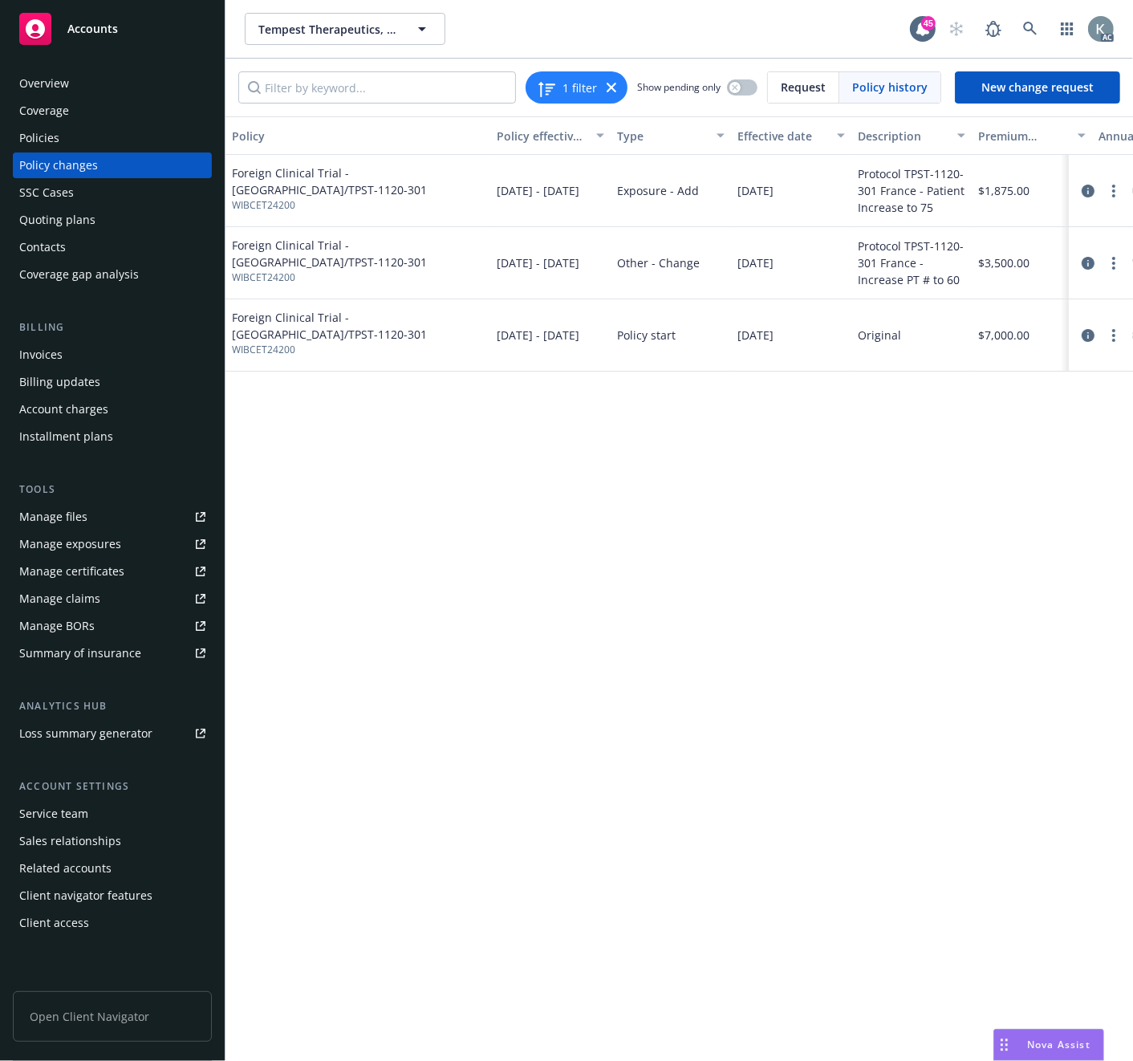
click at [54, 354] on div "Invoices" at bounding box center [40, 355] width 43 height 26
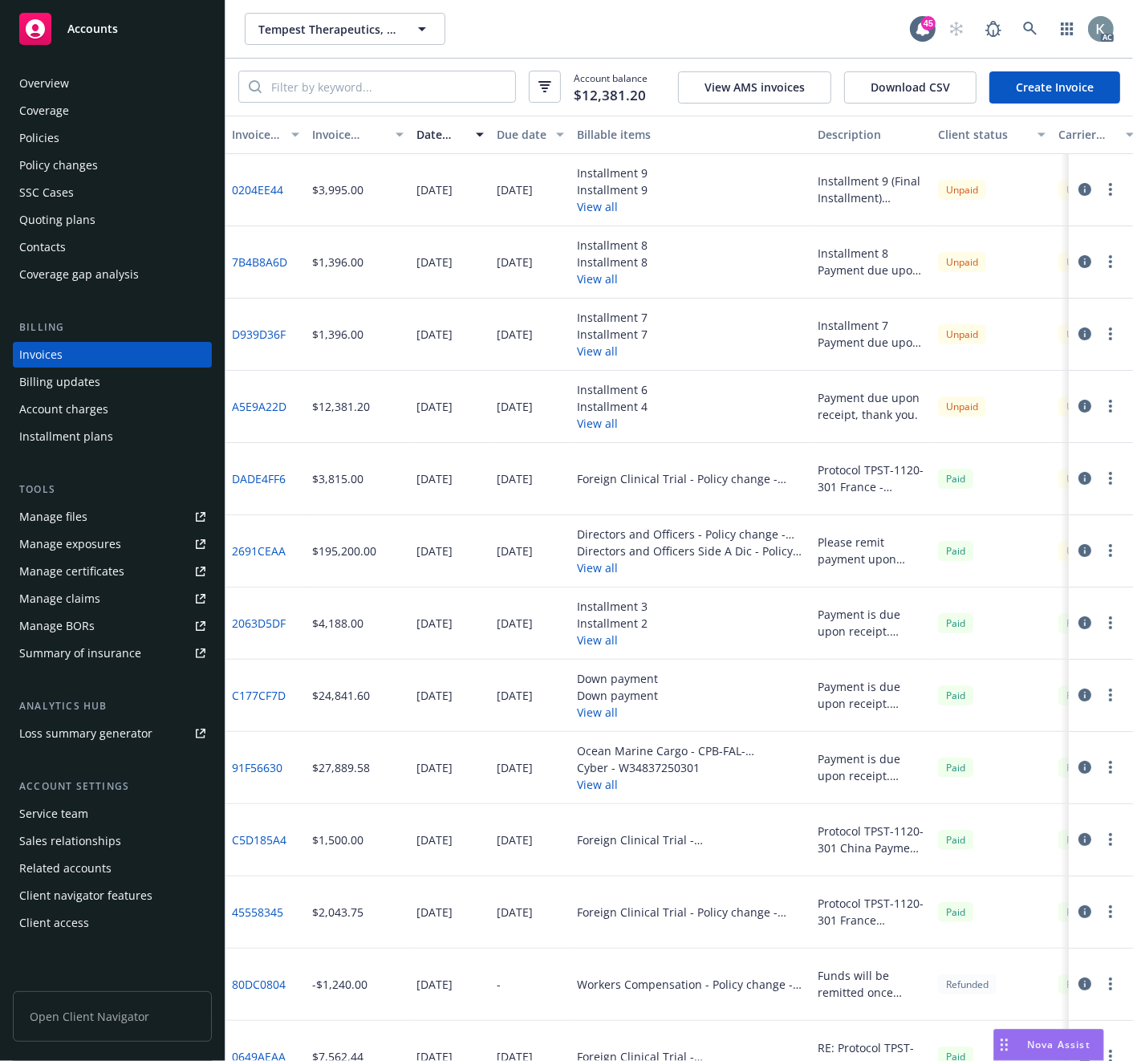
click at [254, 478] on link "DADE4FF6" at bounding box center [259, 478] width 54 height 17
click at [41, 136] on div "Policies" at bounding box center [39, 138] width 40 height 26
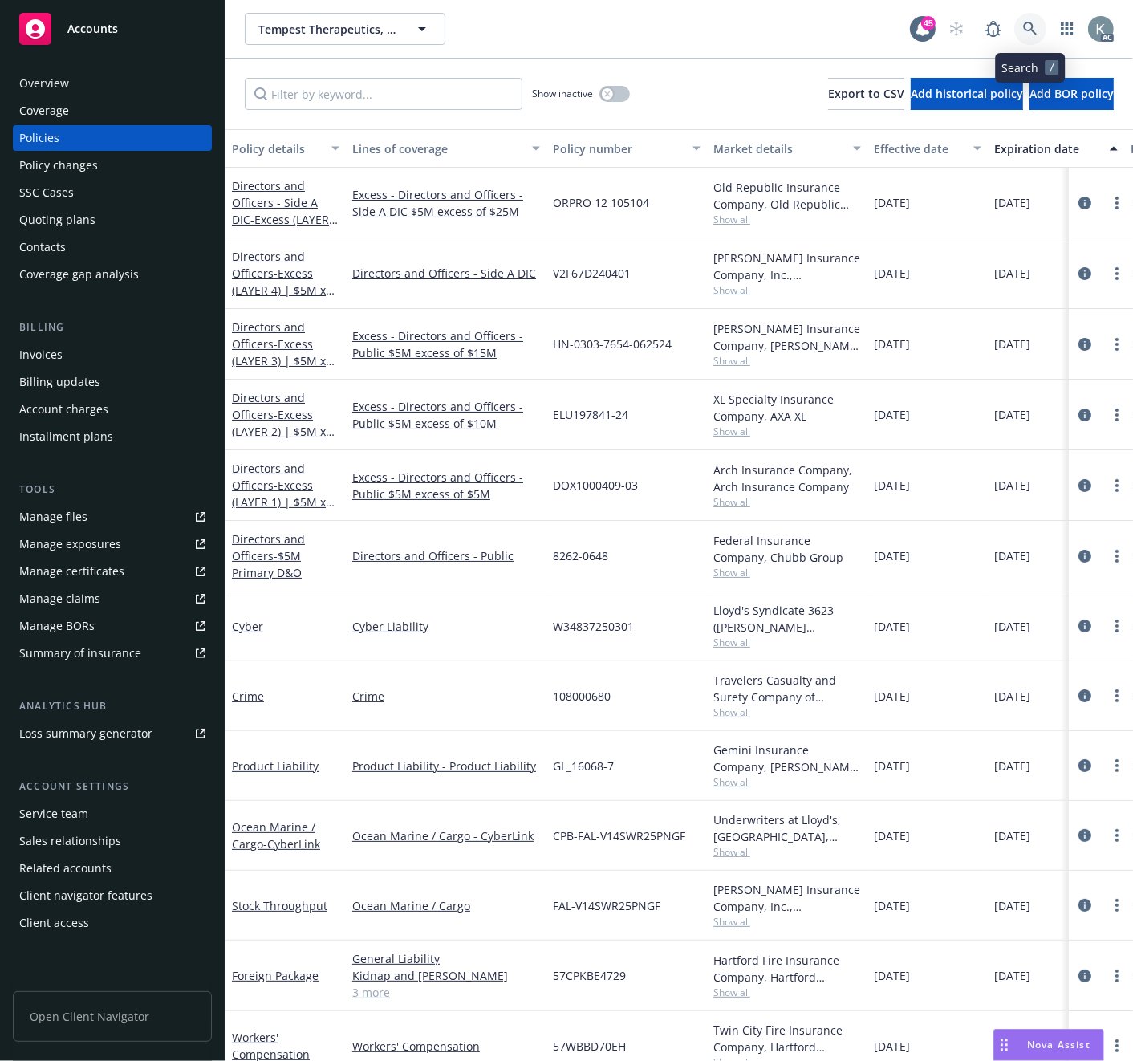
click at [1029, 26] on icon at bounding box center [1030, 29] width 14 height 14
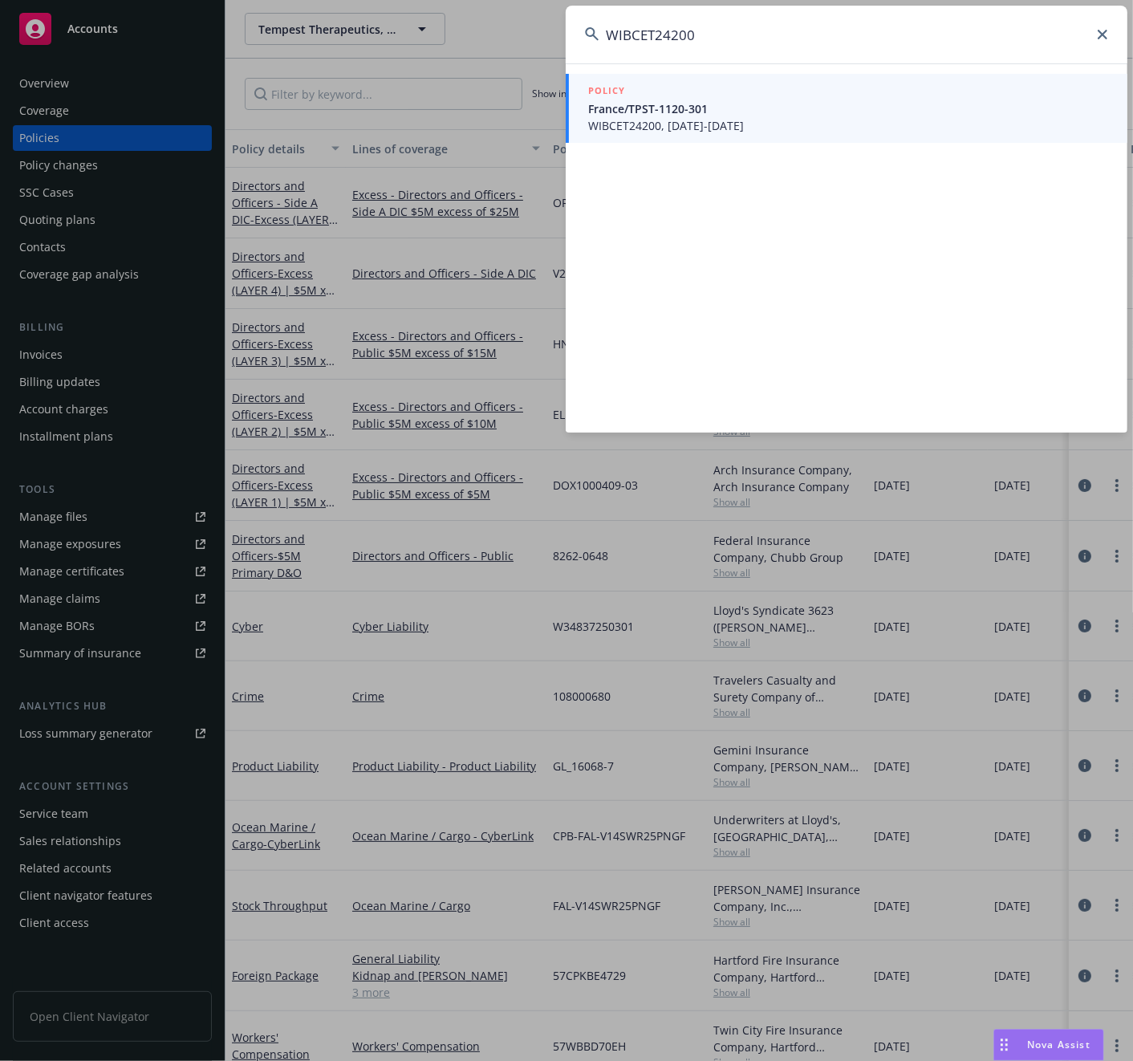
type input "WIBCET24200"
click at [631, 122] on span "WIBCET24200, [DATE]-[DATE]" at bounding box center [848, 125] width 520 height 17
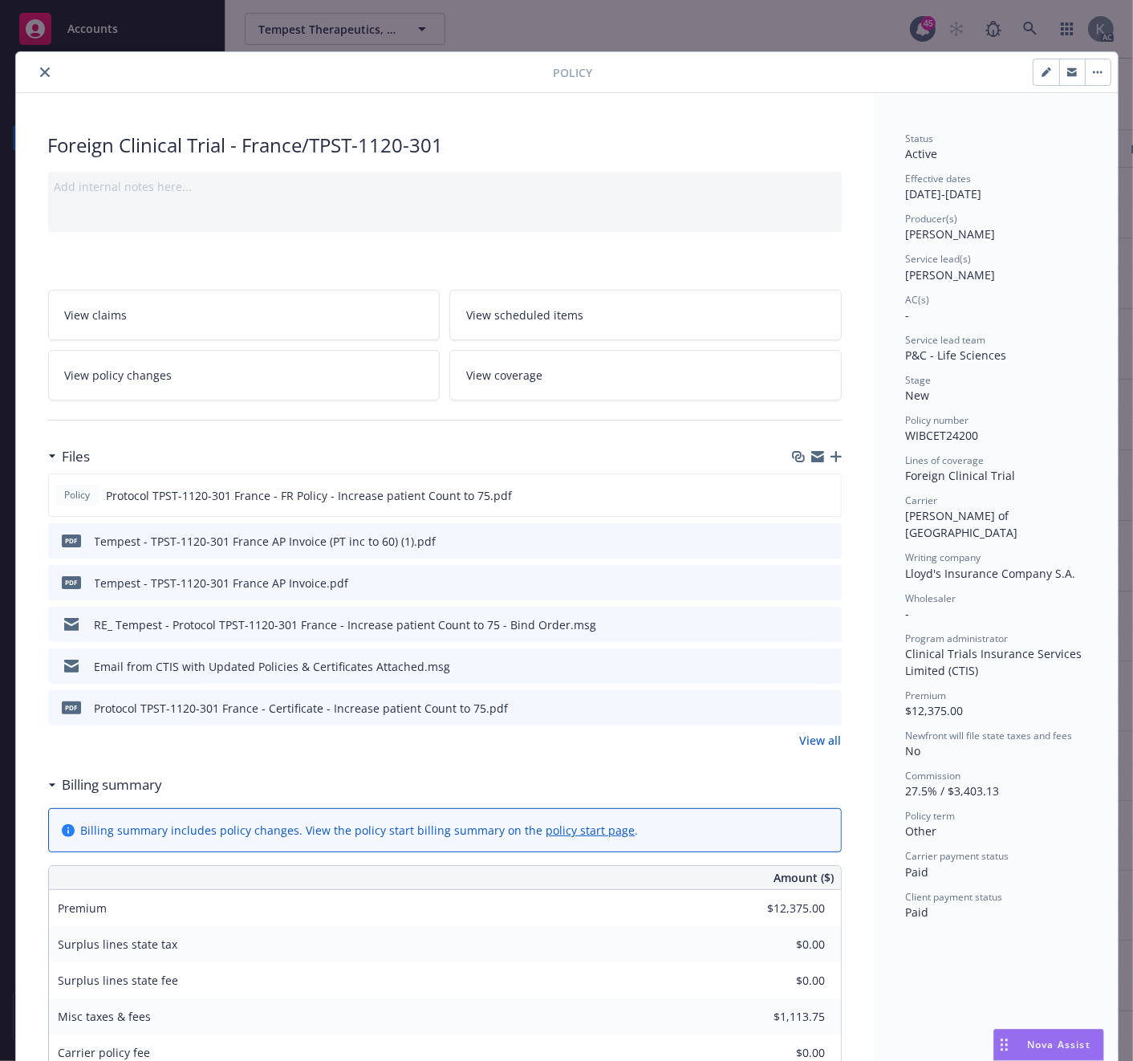
scroll to position [48, 0]
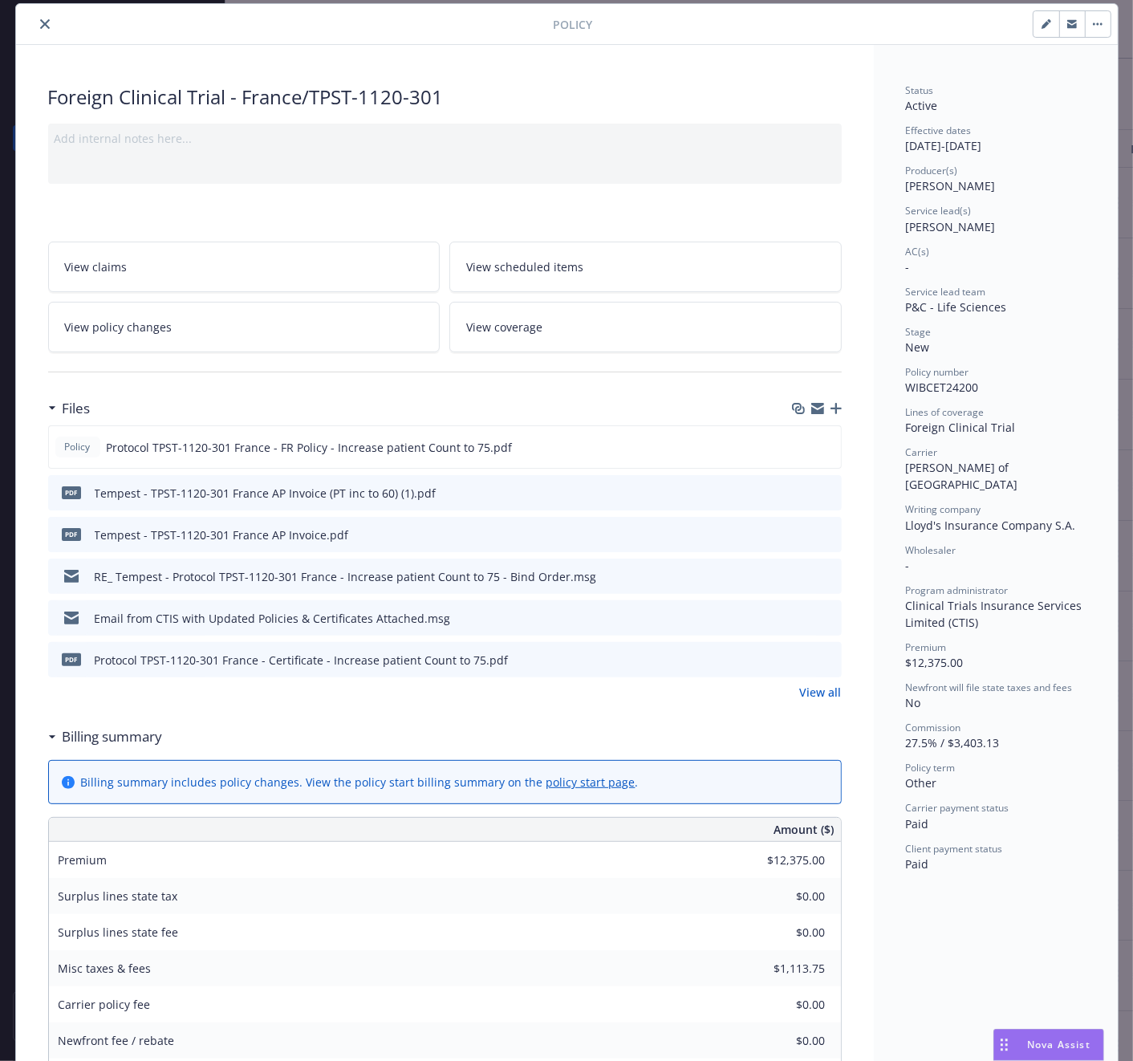
click at [795, 531] on icon "download file" at bounding box center [800, 532] width 10 height 10
click at [794, 488] on icon "download file" at bounding box center [800, 492] width 13 height 13
click at [40, 19] on icon "close" at bounding box center [45, 24] width 10 height 10
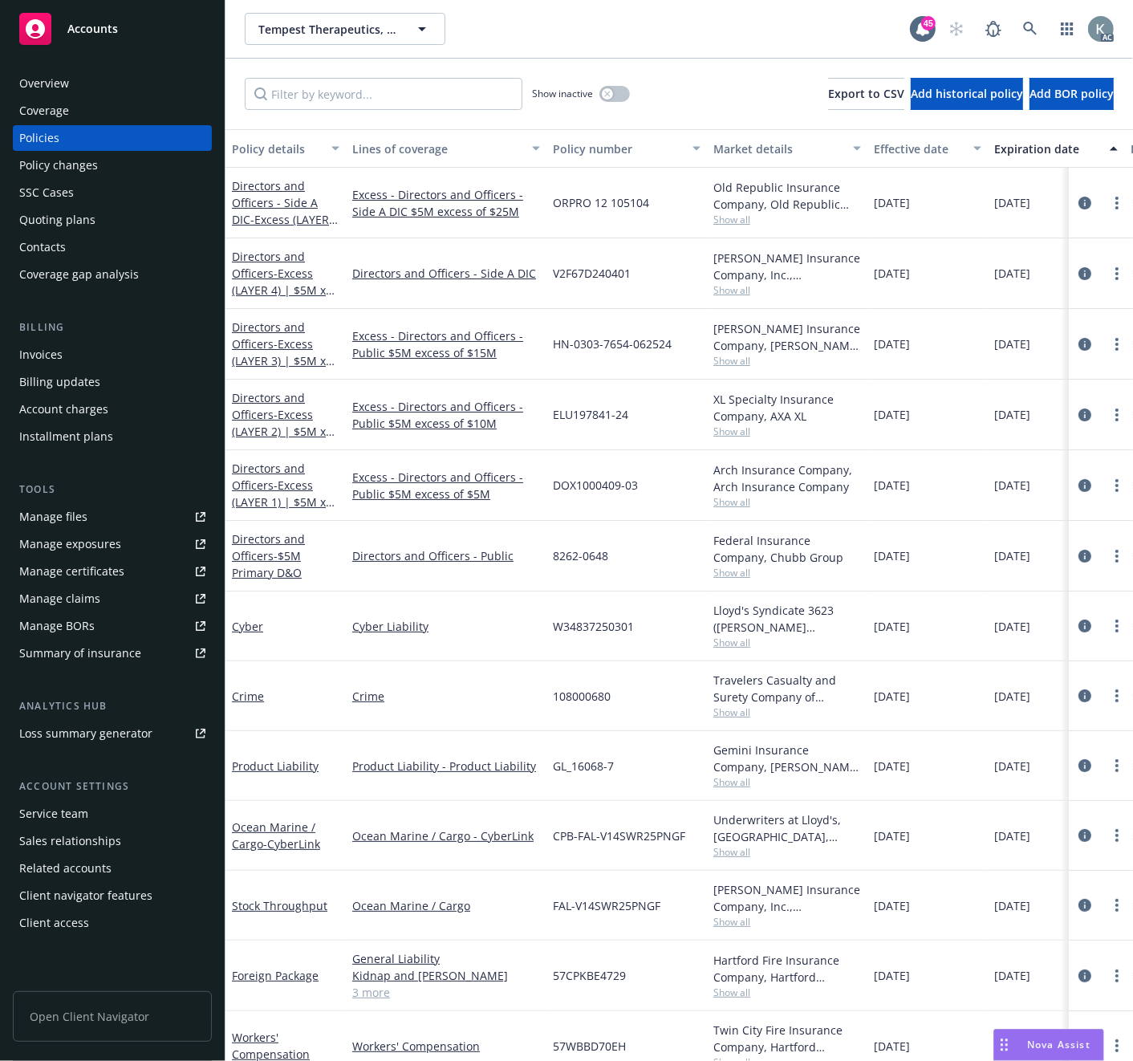
click at [49, 355] on div "Invoices" at bounding box center [40, 355] width 43 height 26
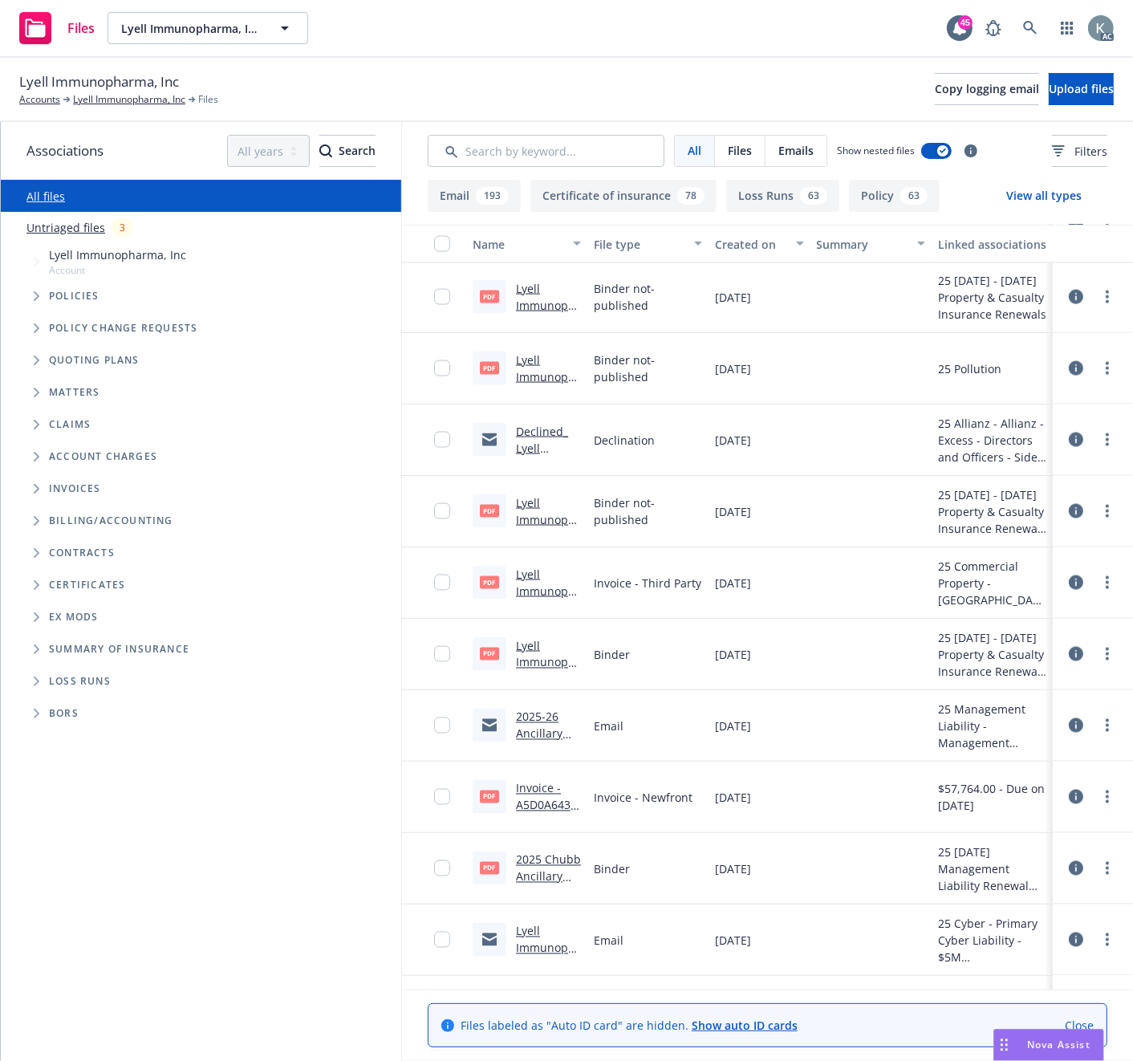
scroll to position [2140, 0]
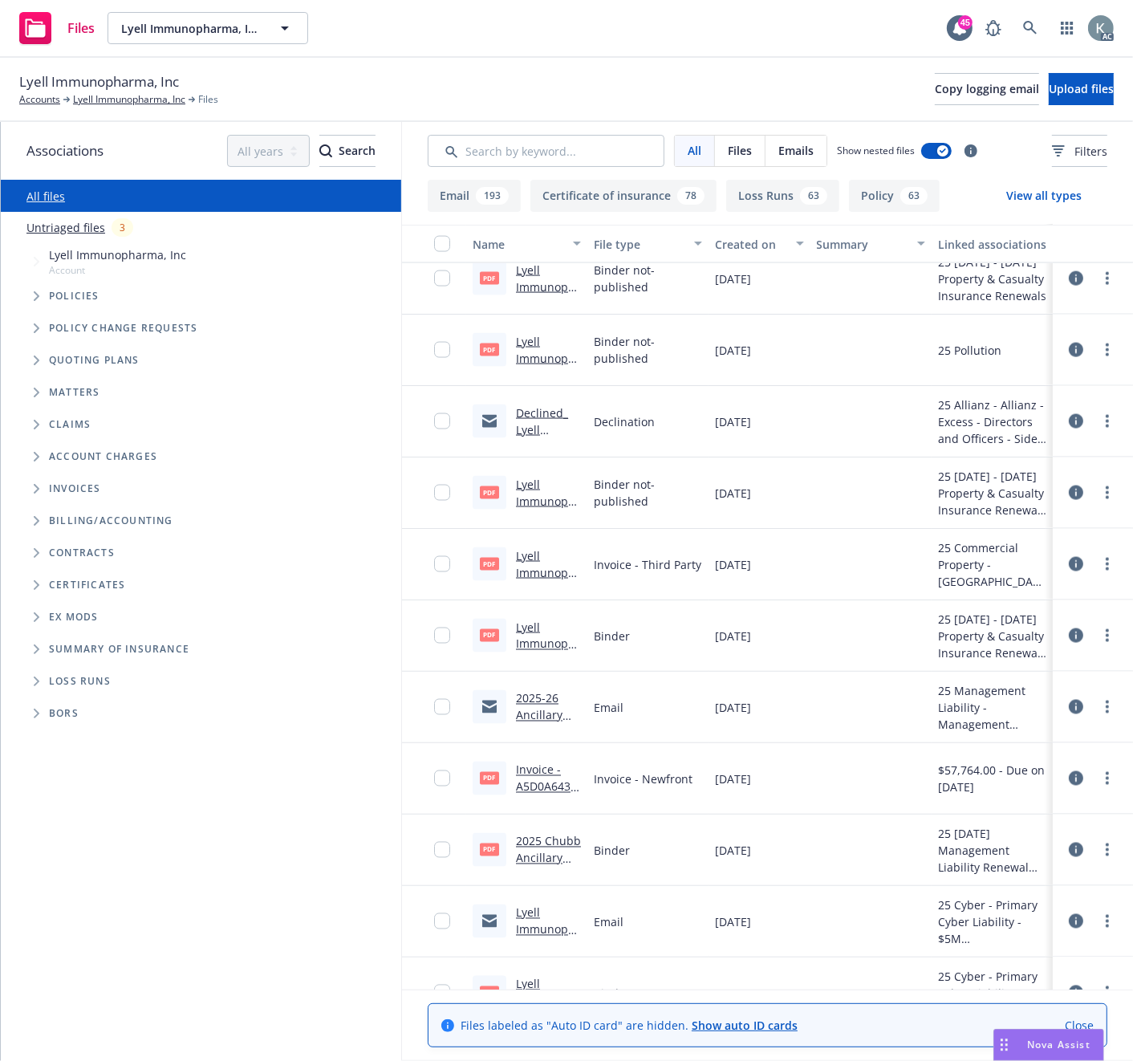
click at [516, 571] on link "Lyell Immunopharma, Inc. - 2025-26 Earthquake - QBE - CRC Invoice.pdf" at bounding box center [547, 606] width 62 height 116
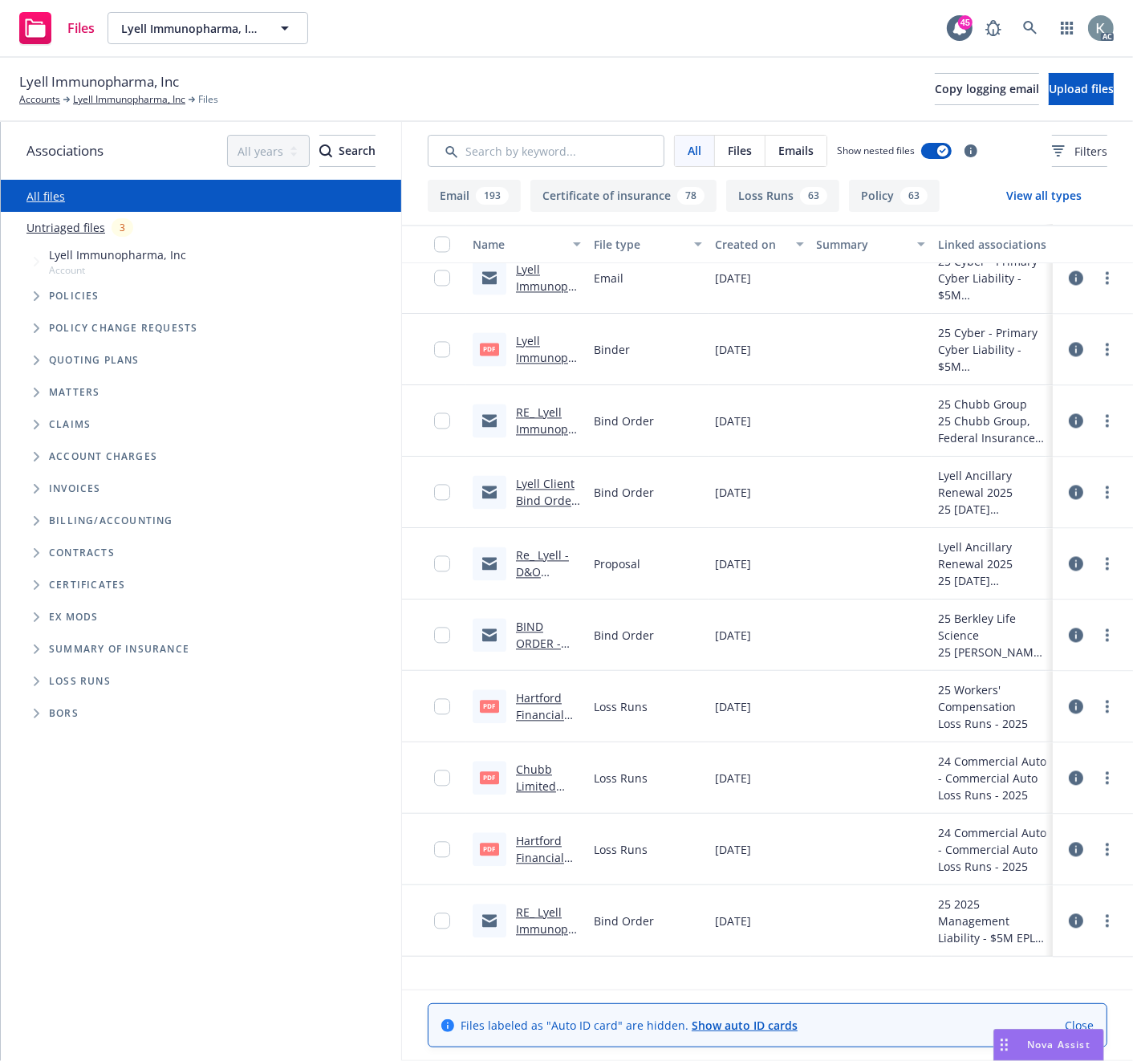
scroll to position [2497, 0]
